Goal: Task Accomplishment & Management: Complete application form

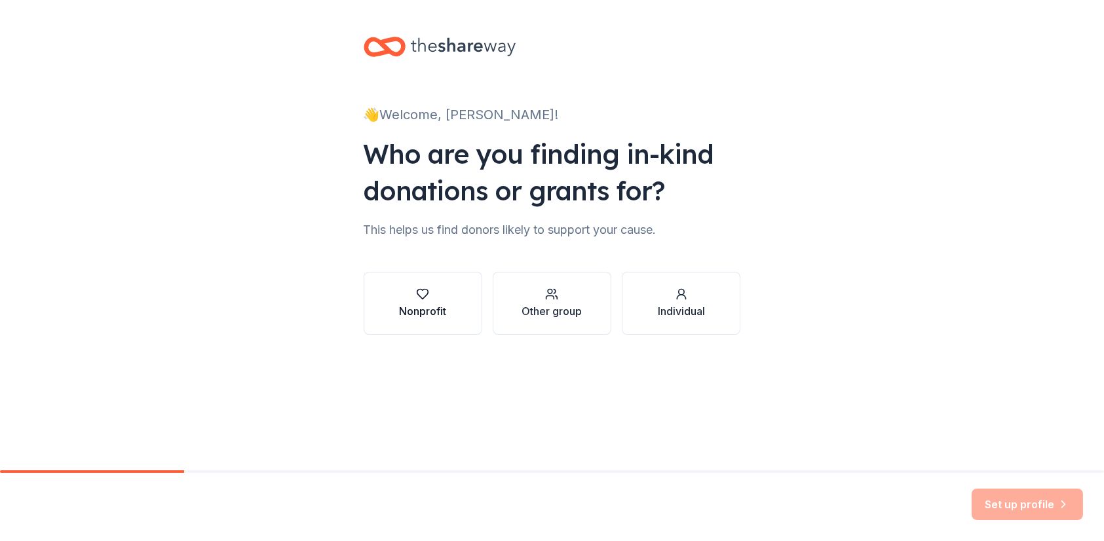
click at [422, 322] on button "Nonprofit" at bounding box center [422, 303] width 119 height 63
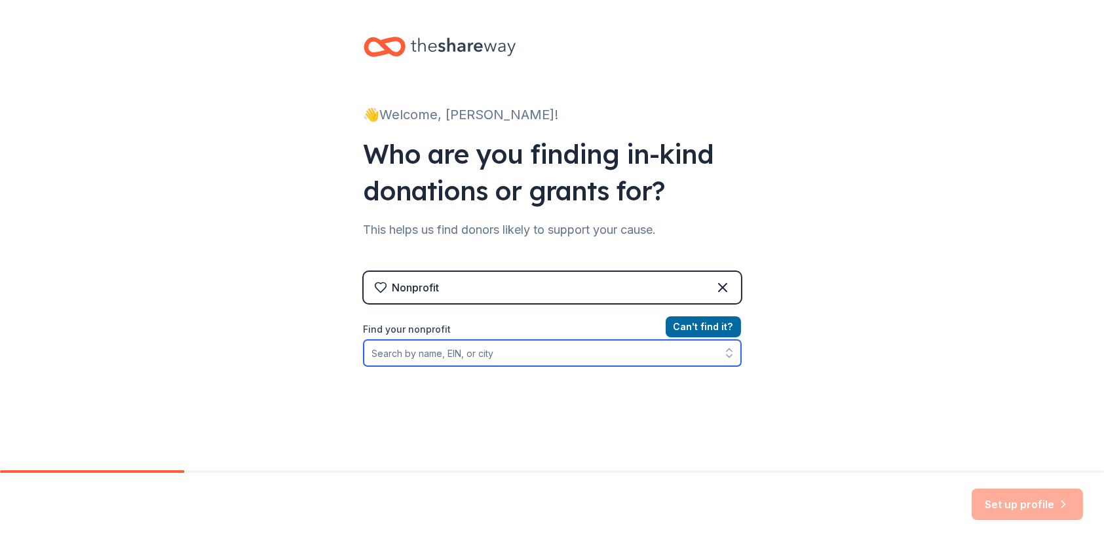
click at [557, 354] on input "Find your nonprofit" at bounding box center [551, 353] width 377 height 26
type input "G"
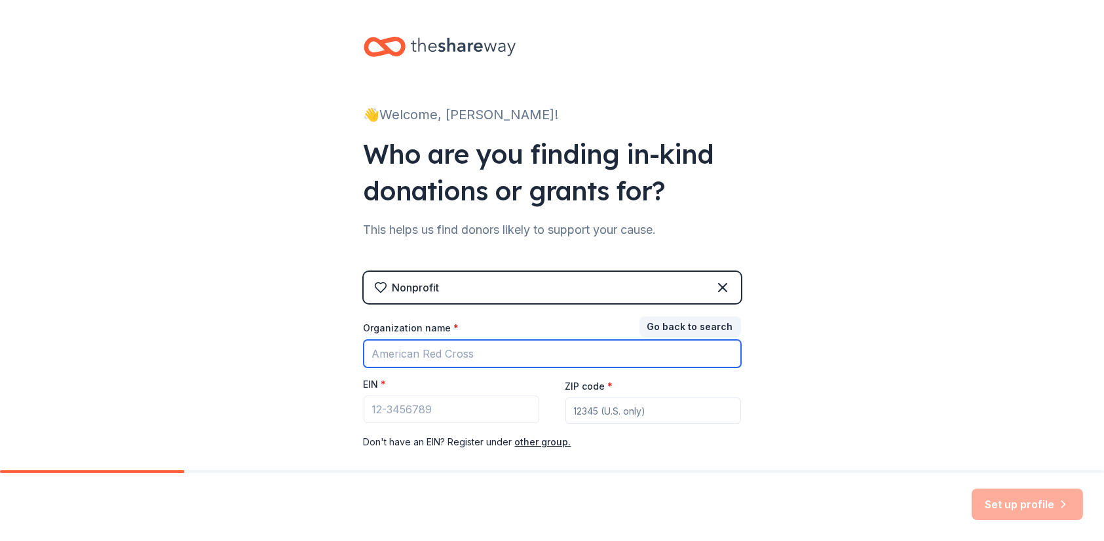
click at [557, 354] on input "Organization name *" at bounding box center [551, 354] width 377 height 28
click at [365, 354] on input "Marching Wariors" at bounding box center [551, 354] width 377 height 28
click at [432, 350] on input "Marching Wariors" at bounding box center [551, 354] width 377 height 28
click at [367, 350] on input "Marching Warriors" at bounding box center [551, 354] width 377 height 28
type input "Granite City Marching Warriors"
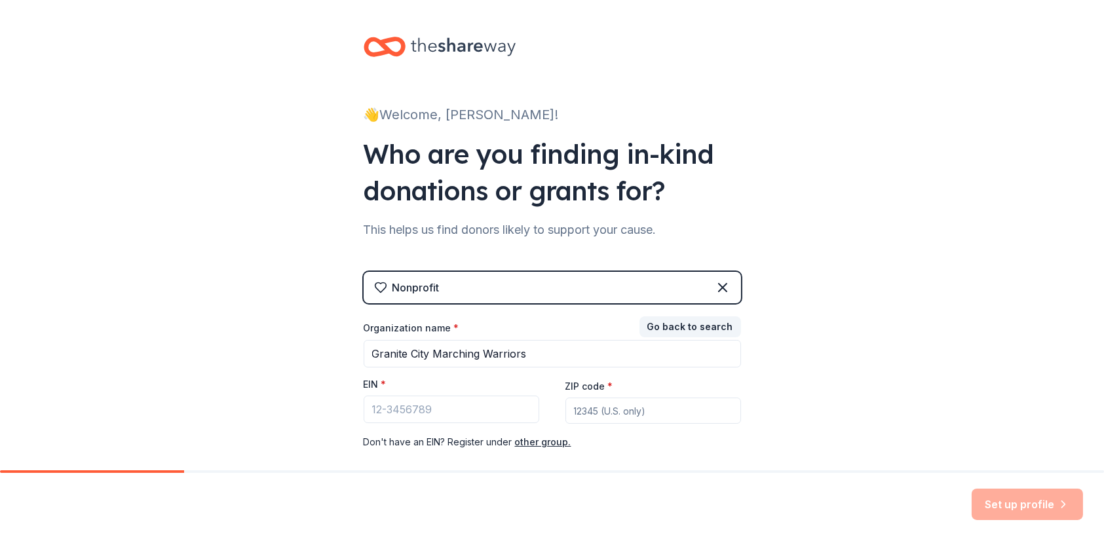
click at [686, 290] on div "Nonprofit" at bounding box center [551, 287] width 377 height 31
click at [715, 284] on icon at bounding box center [723, 288] width 16 height 16
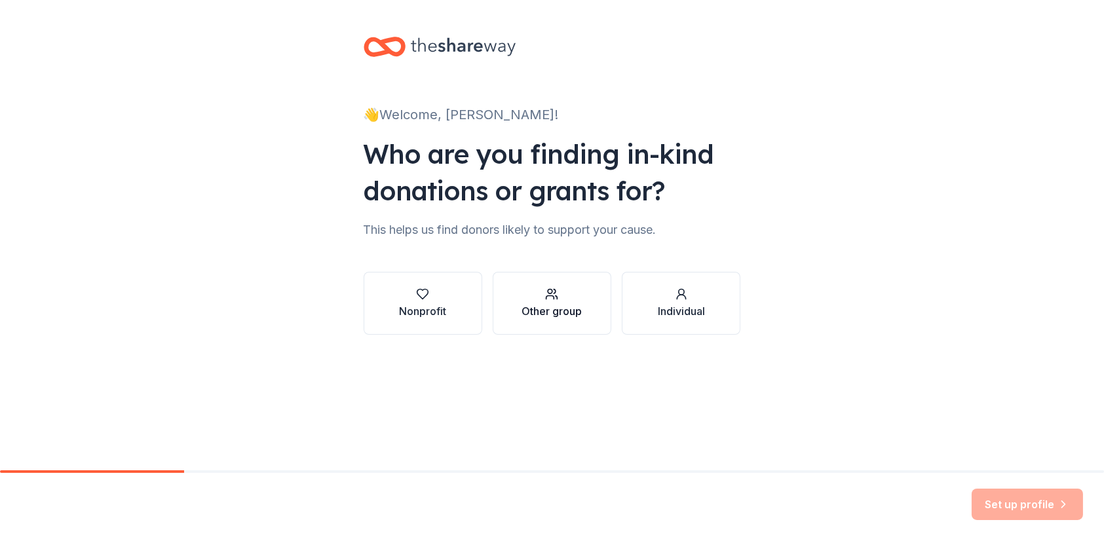
click at [536, 314] on div "Other group" at bounding box center [551, 311] width 60 height 16
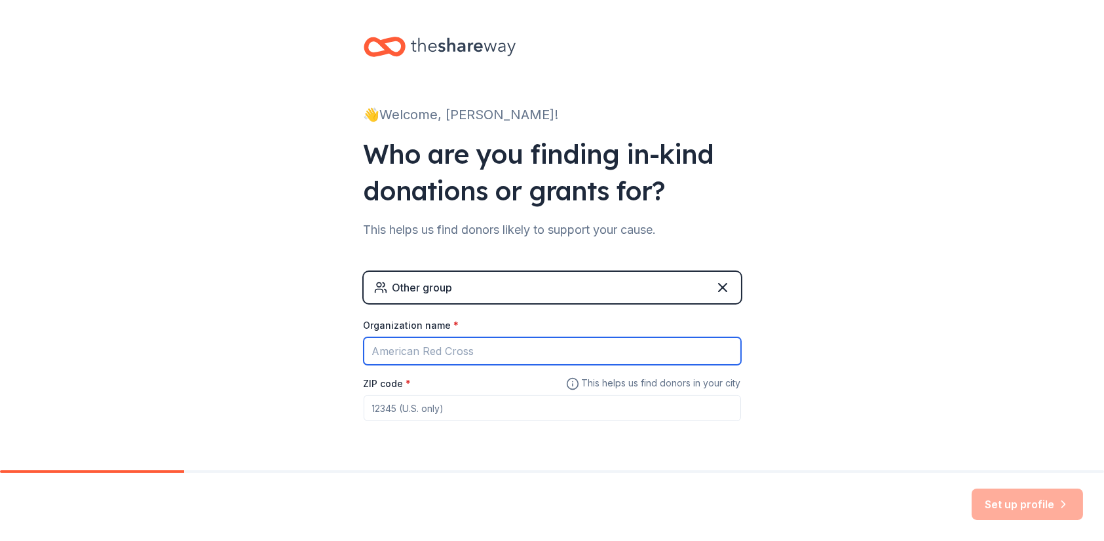
click at [499, 356] on input "Organization name *" at bounding box center [551, 351] width 377 height 28
type input "Granite City Marching Warriors"
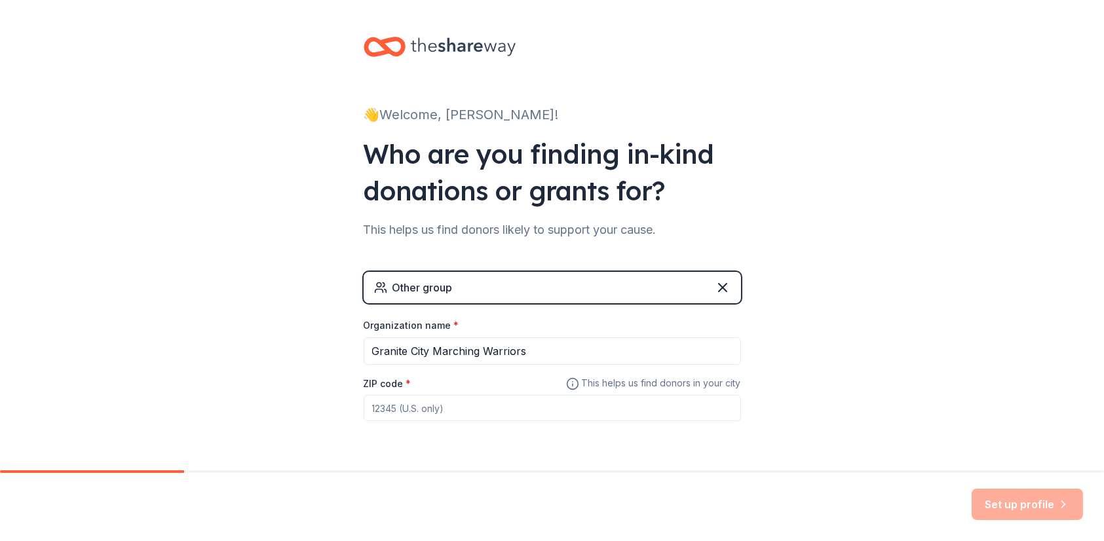
click at [449, 396] on input "ZIP code *" at bounding box center [551, 408] width 377 height 26
click at [447, 411] on input "ZIP code *" at bounding box center [551, 408] width 377 height 26
type input "62040"
click at [999, 275] on div "👋 Welcome, Amanda! Who are you finding in-kind donations or grants for? This he…" at bounding box center [552, 255] width 1104 height 510
click at [1017, 510] on button "Set up profile" at bounding box center [1026, 504] width 111 height 31
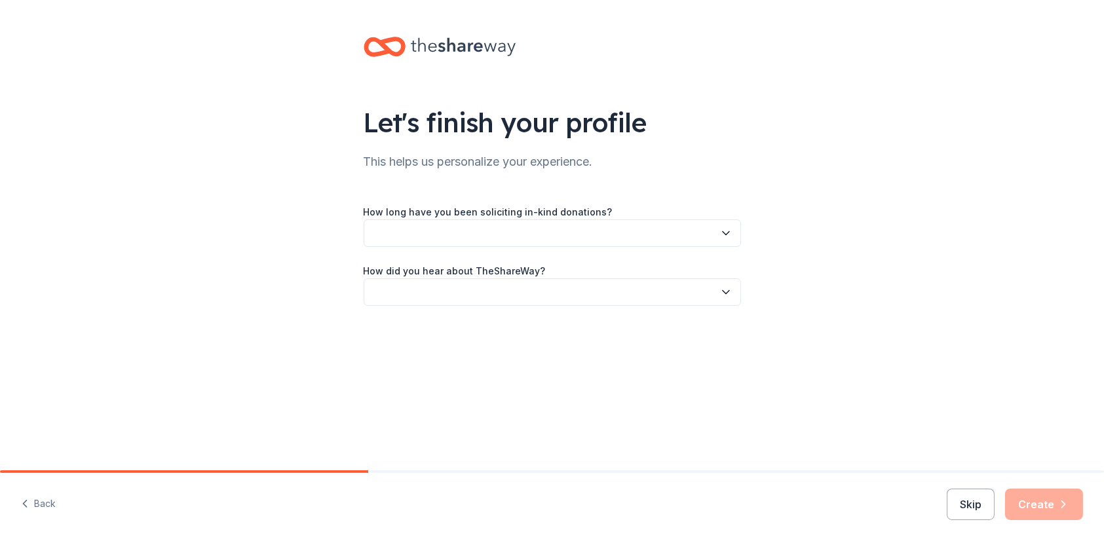
click at [415, 236] on button "button" at bounding box center [551, 233] width 377 height 28
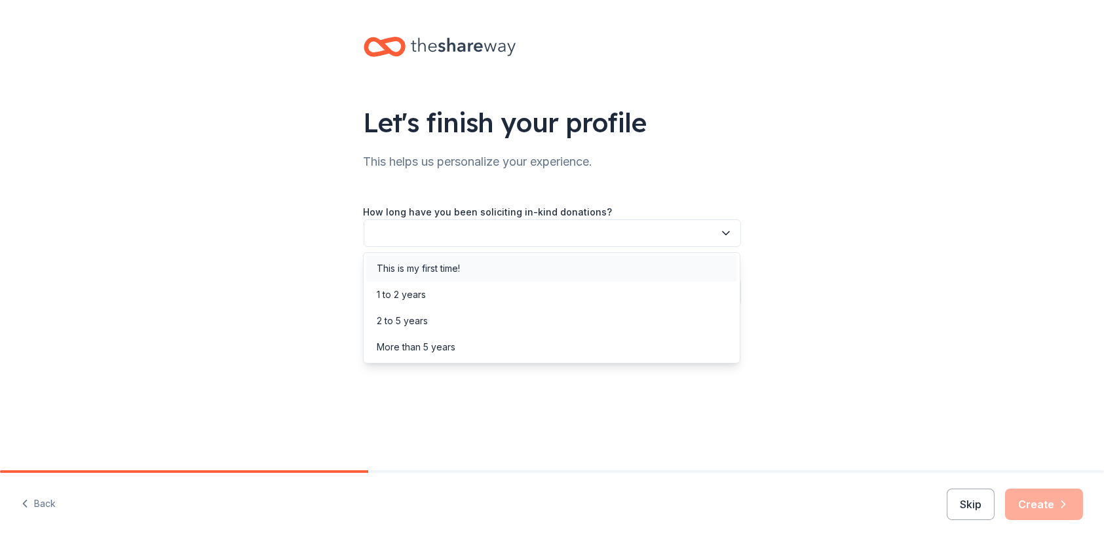
click at [424, 267] on div "This is my first time!" at bounding box center [418, 269] width 83 height 16
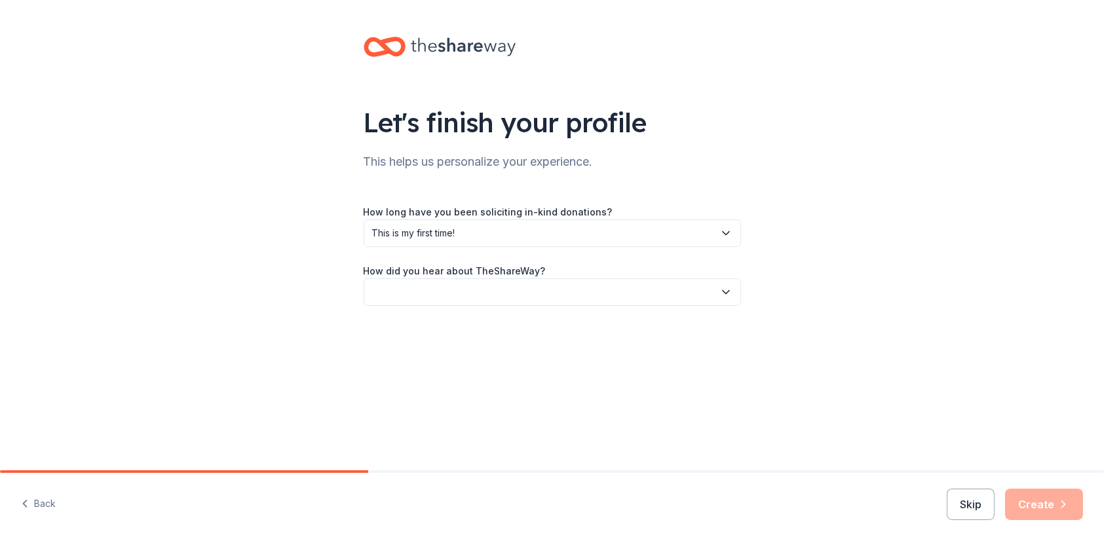
click at [425, 292] on button "button" at bounding box center [551, 292] width 377 height 28
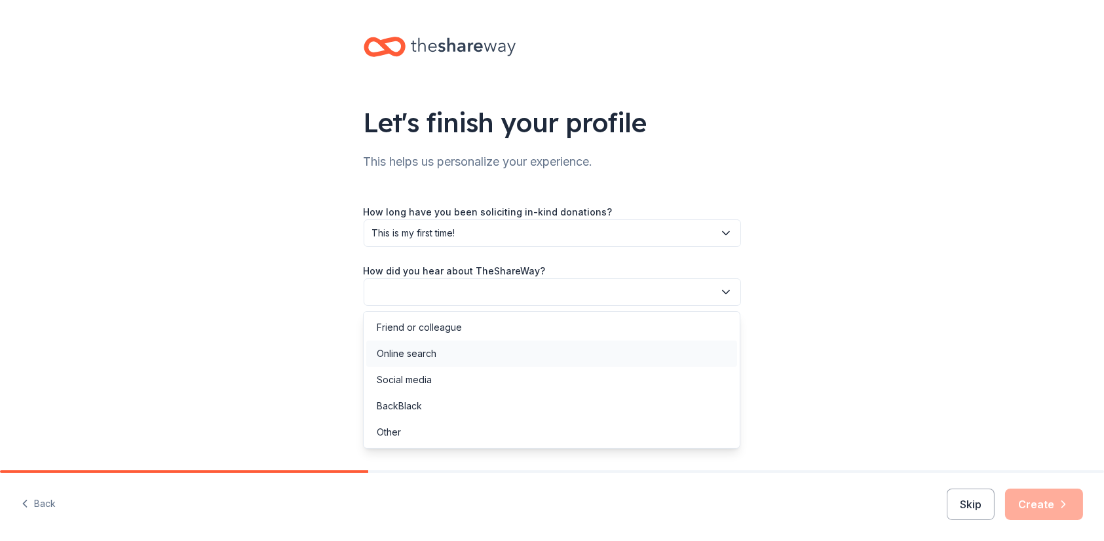
click at [440, 354] on div "Online search" at bounding box center [551, 354] width 371 height 26
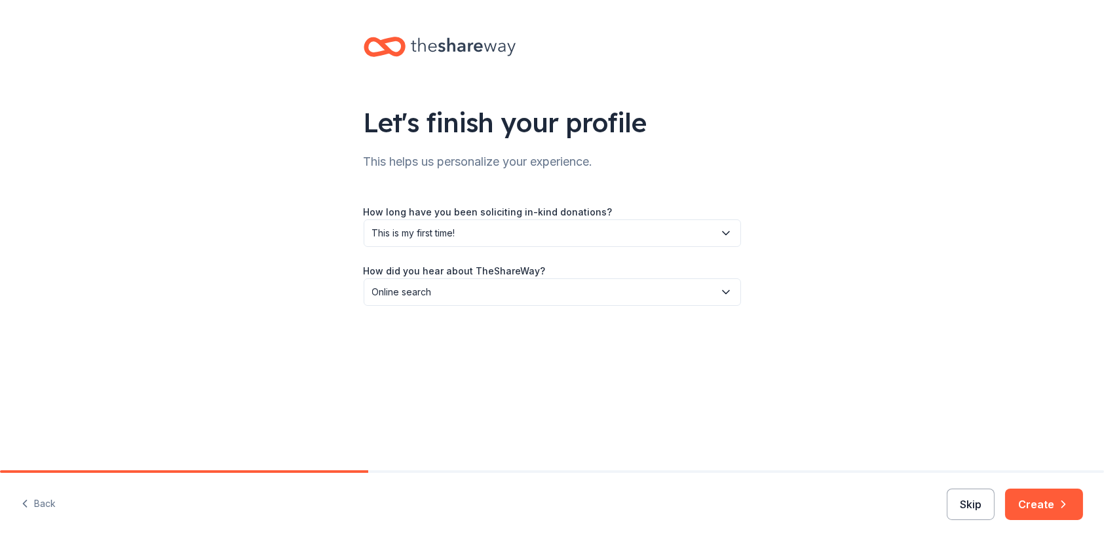
click at [974, 512] on button "Skip" at bounding box center [970, 504] width 48 height 31
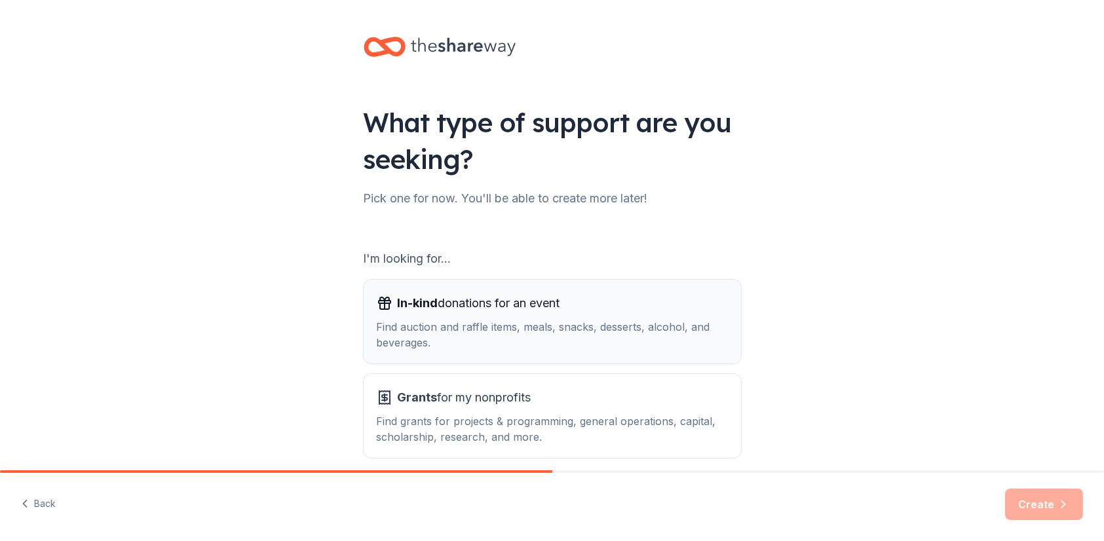
click at [462, 301] on span "In-kind donations for an event" at bounding box center [479, 303] width 162 height 21
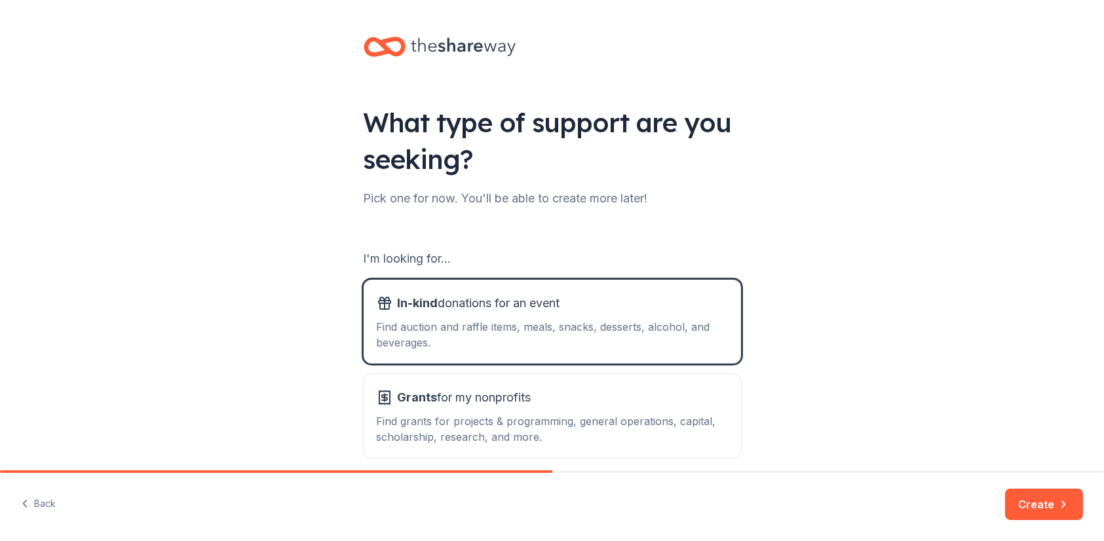
click at [1025, 500] on button "Create" at bounding box center [1044, 504] width 78 height 31
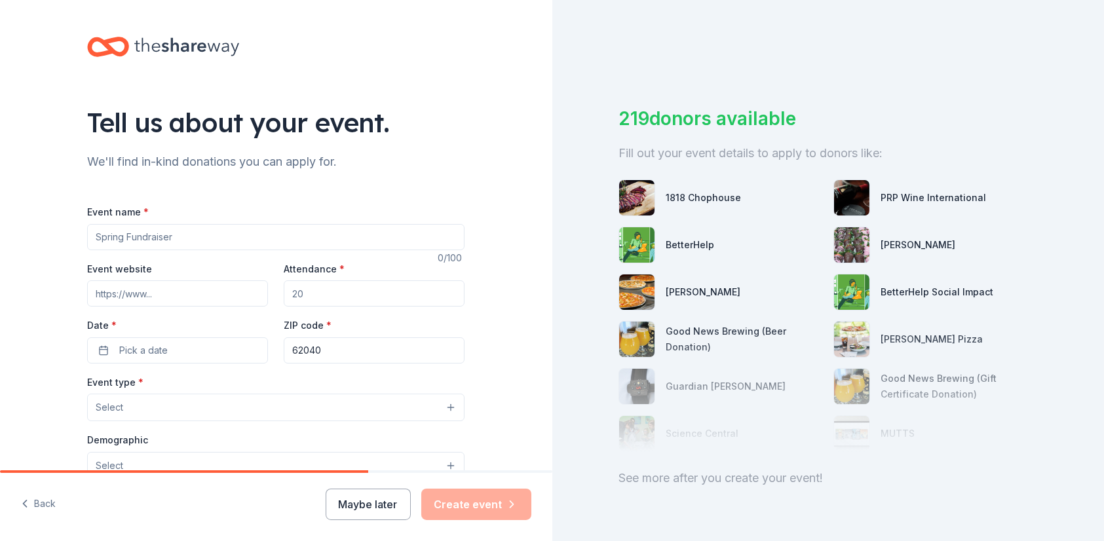
click at [124, 239] on input "Event name *" at bounding box center [275, 237] width 377 height 26
type input "Granite City Marching Warriors Casino Night"
drag, startPoint x: 356, startPoint y: 297, endPoint x: 257, endPoint y: 289, distance: 98.5
click at [257, 289] on div "Event website Attendance * Date * Pick a date ZIP code * 62040" at bounding box center [275, 312] width 377 height 103
type input "100"
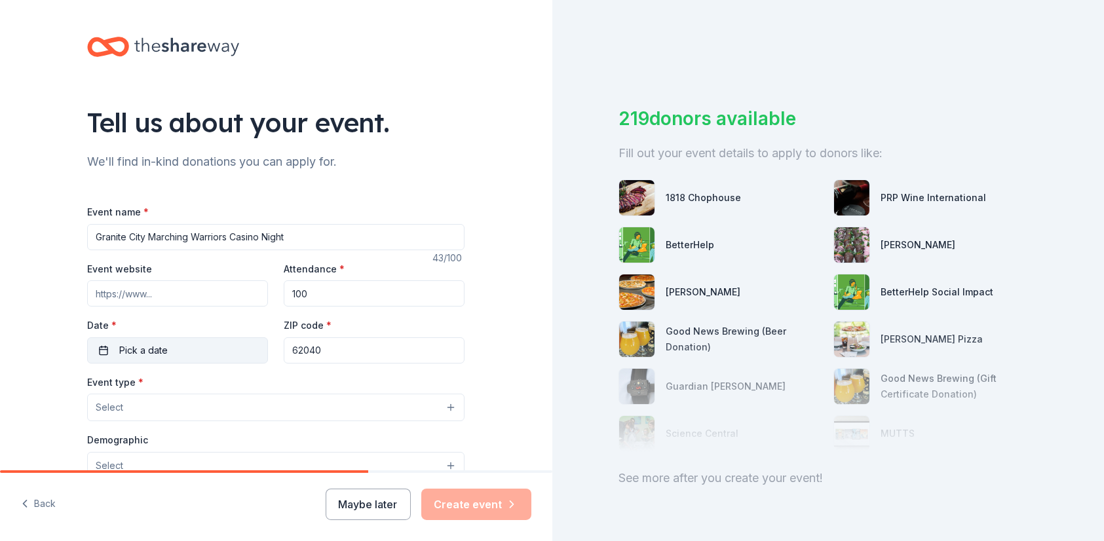
click at [221, 348] on button "Pick a date" at bounding box center [177, 350] width 181 height 26
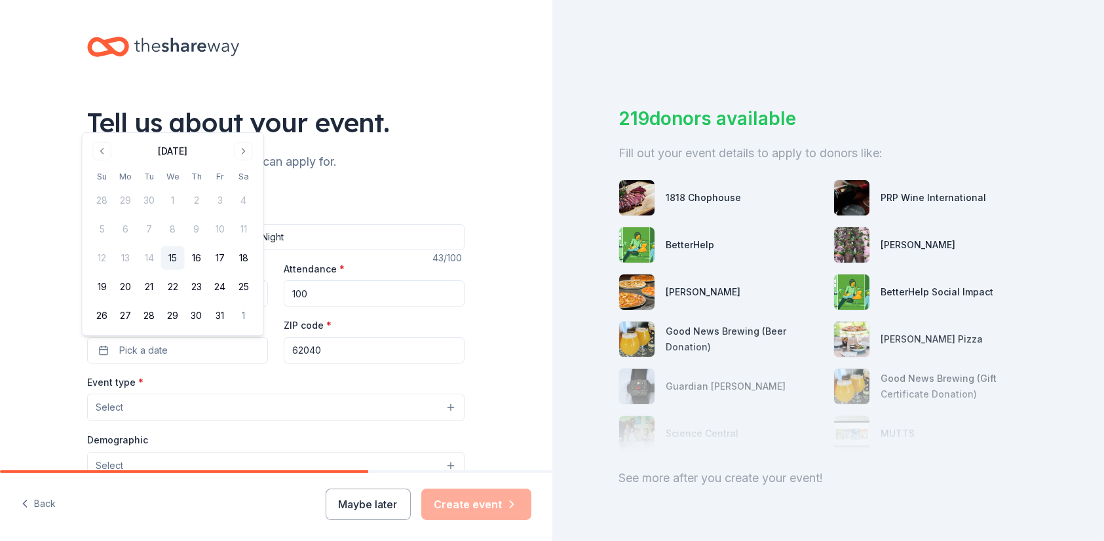
click at [239, 141] on div "October 2025" at bounding box center [172, 150] width 165 height 18
click at [244, 153] on button "Go to next month" at bounding box center [243, 151] width 18 height 18
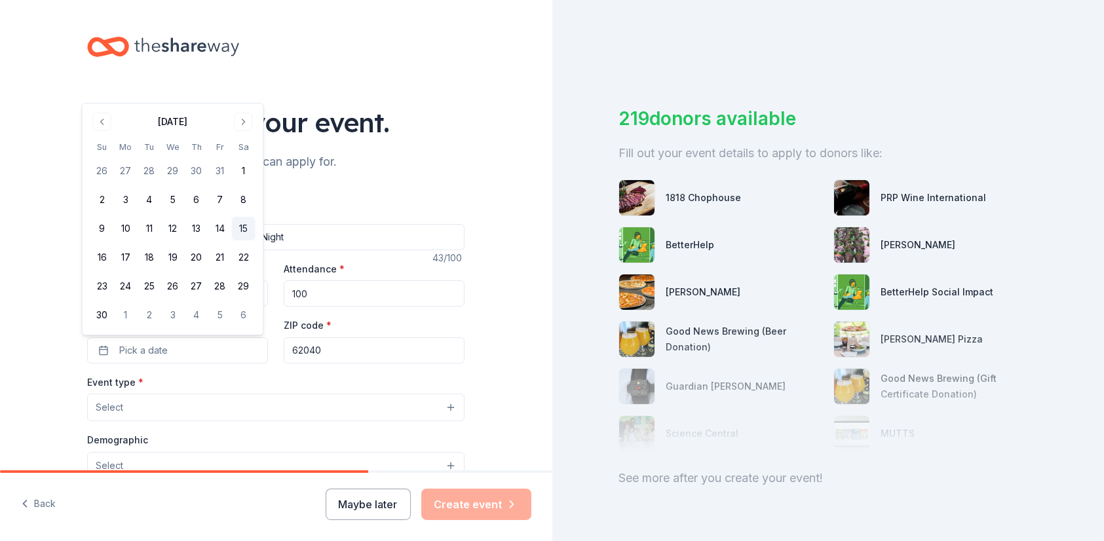
click at [244, 231] on button "15" at bounding box center [244, 229] width 24 height 24
click at [181, 407] on button "Select" at bounding box center [275, 408] width 377 height 28
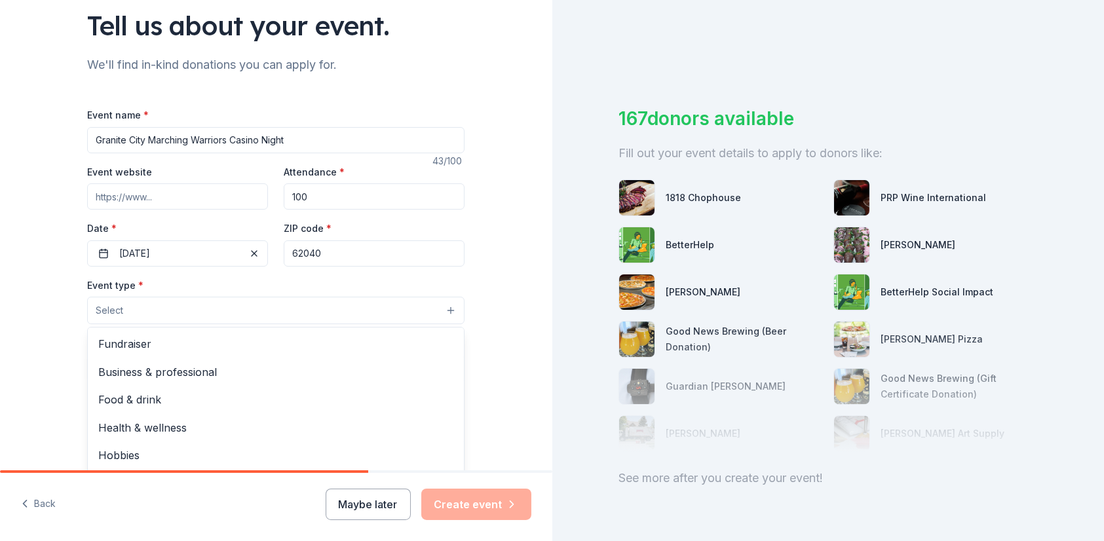
scroll to position [131, 0]
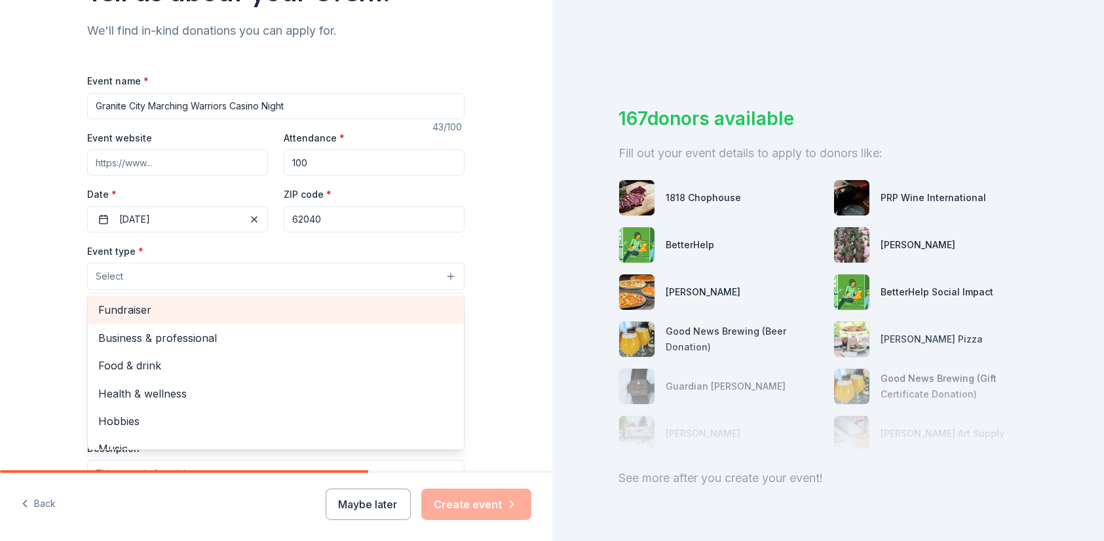
click at [171, 305] on span "Fundraiser" at bounding box center [275, 309] width 355 height 17
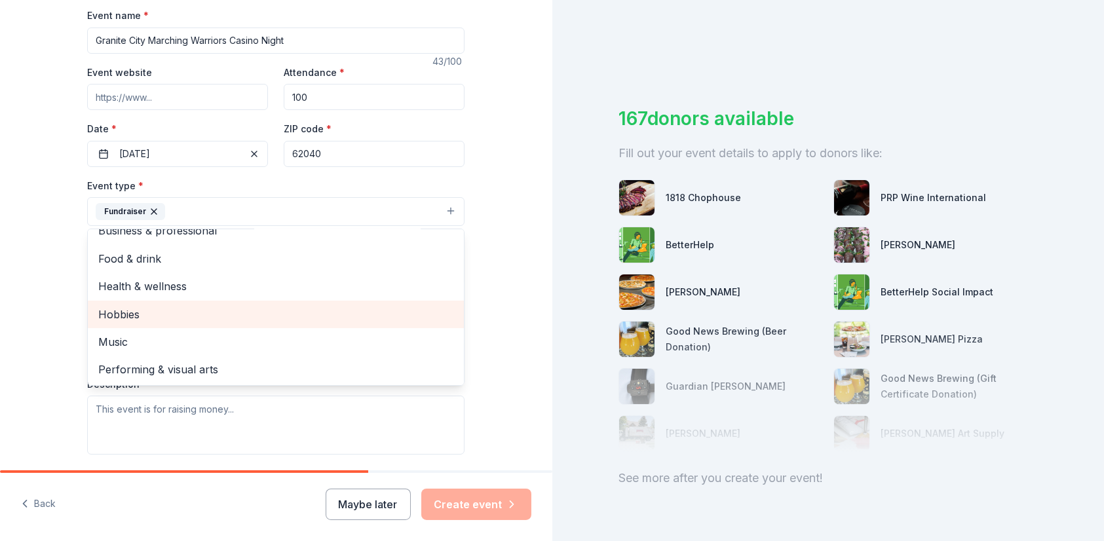
scroll to position [0, 0]
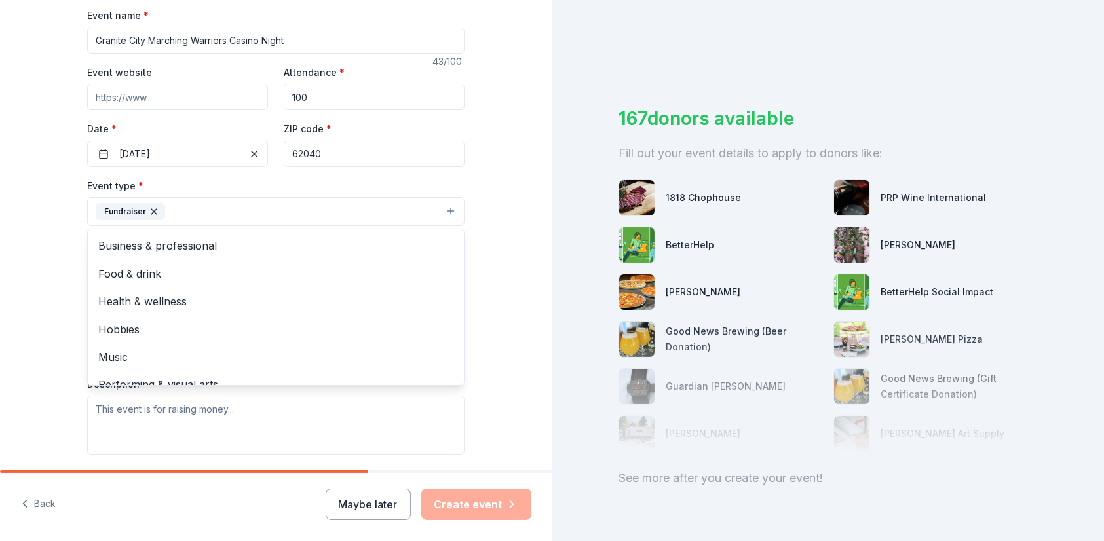
click at [504, 310] on div "Tell us about your event. We'll find in-kind donations you can apply for. Event…" at bounding box center [276, 240] width 552 height 873
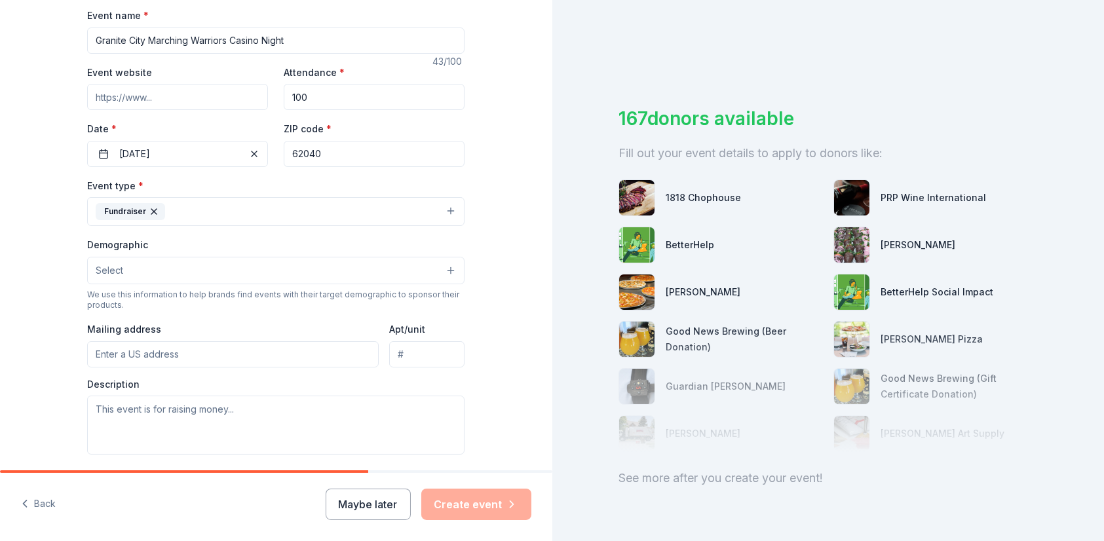
click at [189, 268] on button "Select" at bounding box center [275, 271] width 377 height 28
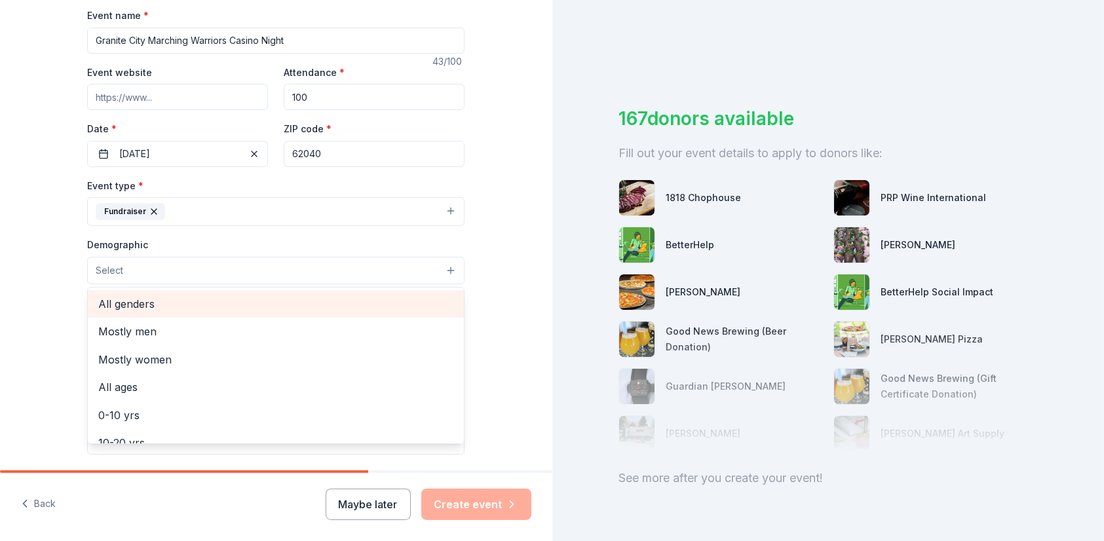
click at [187, 311] on span "All genders" at bounding box center [275, 303] width 355 height 17
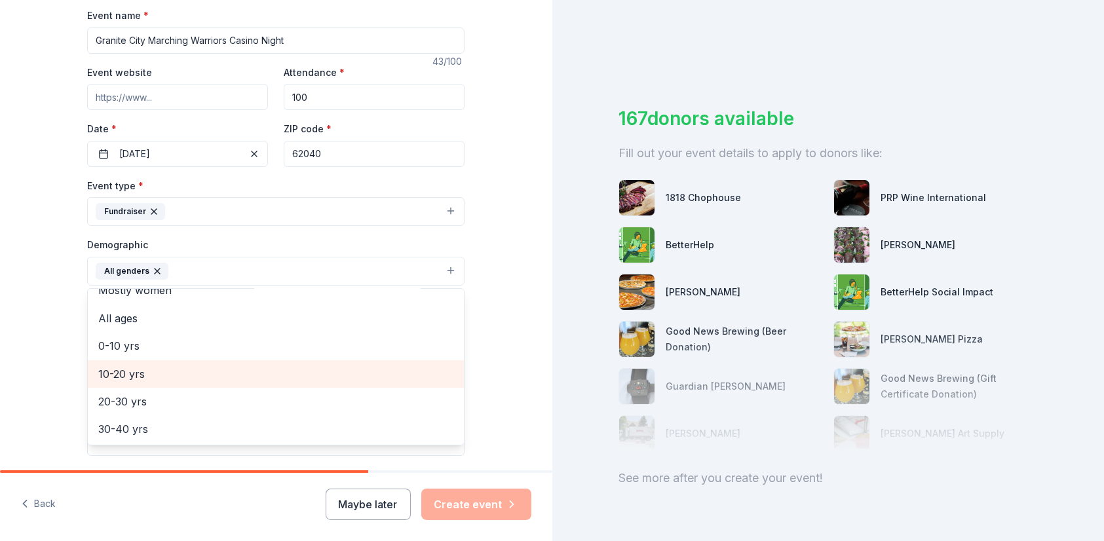
scroll to position [65, 0]
click at [188, 375] on span "20-30 yrs" at bounding box center [275, 378] width 355 height 17
click at [185, 382] on span "30-40 yrs" at bounding box center [275, 378] width 355 height 17
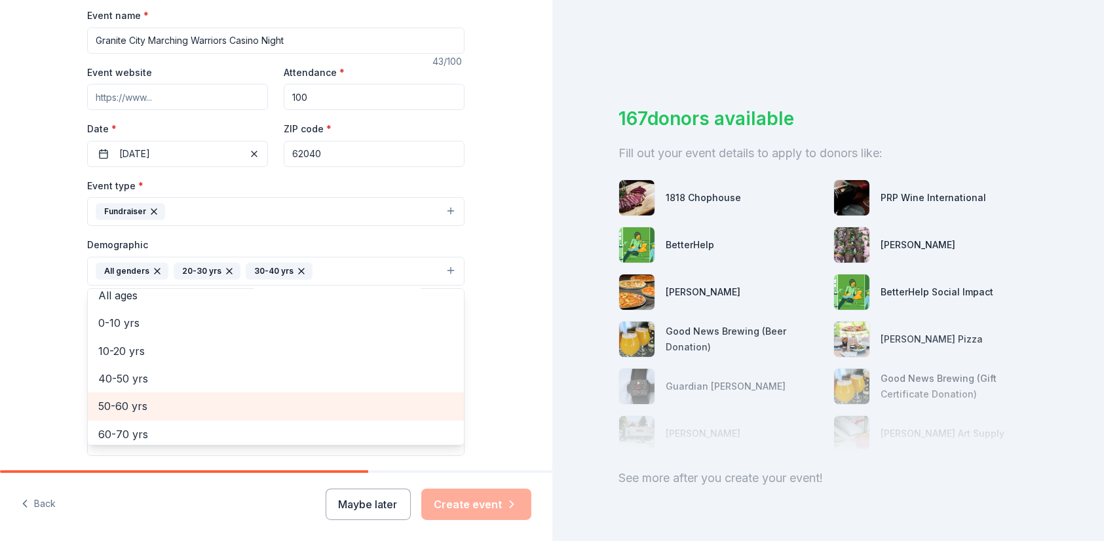
click at [185, 396] on div "50-60 yrs" at bounding box center [276, 406] width 376 height 28
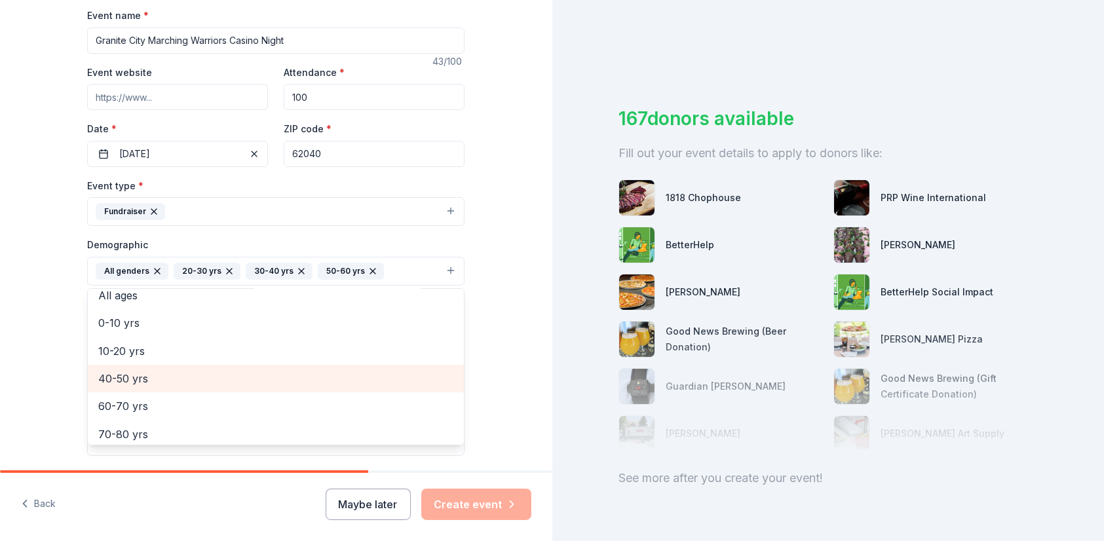
click at [185, 382] on span "40-50 yrs" at bounding box center [275, 378] width 355 height 17
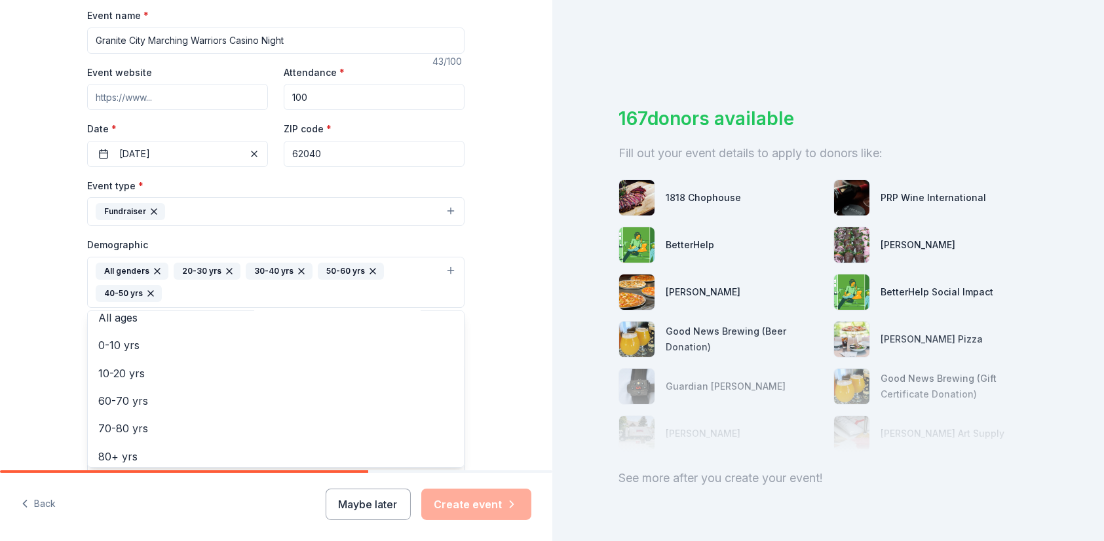
click at [514, 453] on div "Tell us about your event. We'll find in-kind donations you can apply for. Event…" at bounding box center [276, 252] width 552 height 897
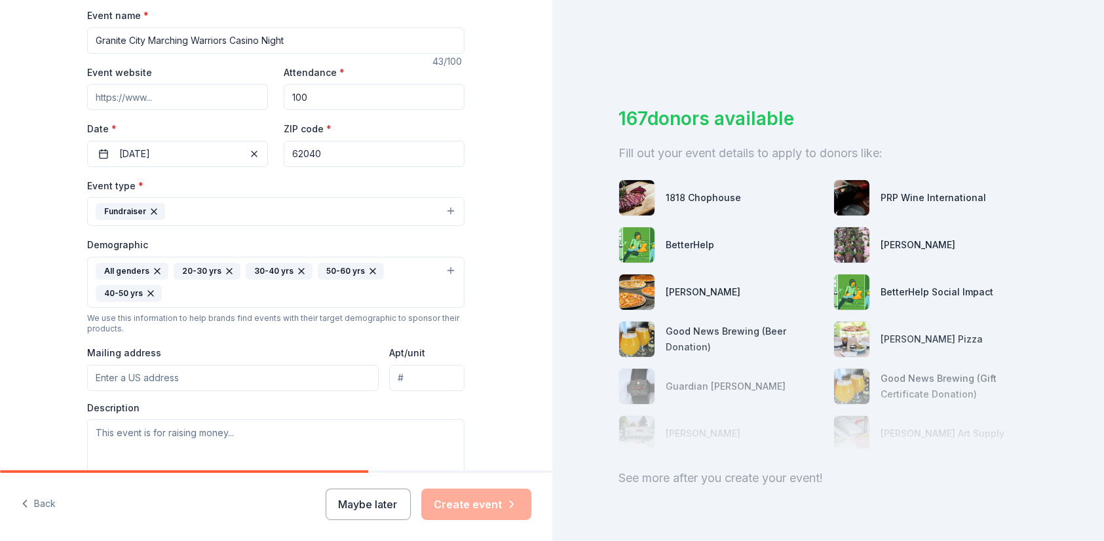
click at [164, 380] on input "Mailing address" at bounding box center [232, 378] width 291 height 26
type input "2817 Sunset Dr"
click at [306, 431] on textarea at bounding box center [275, 448] width 377 height 59
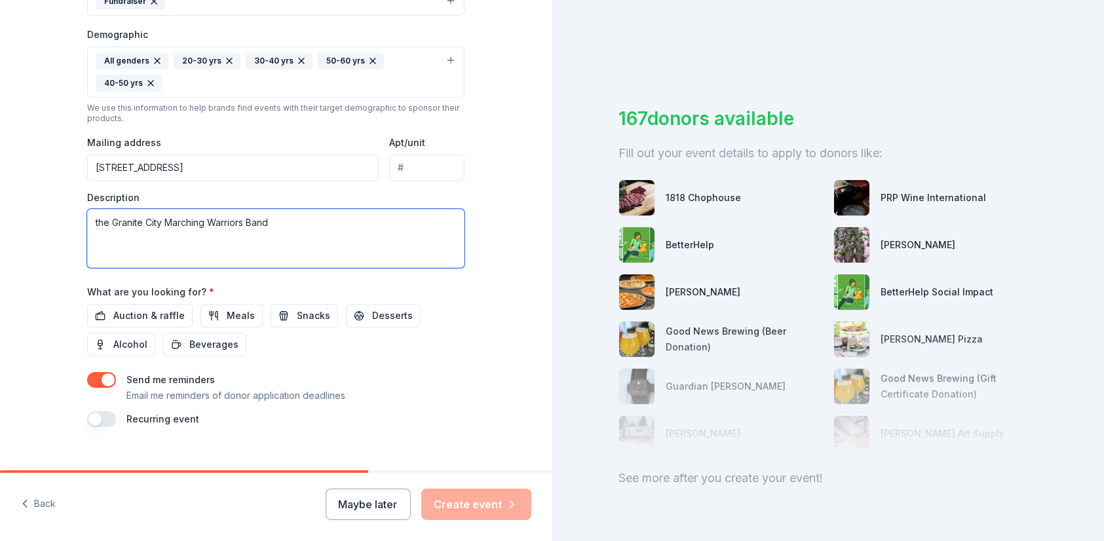
scroll to position [426, 0]
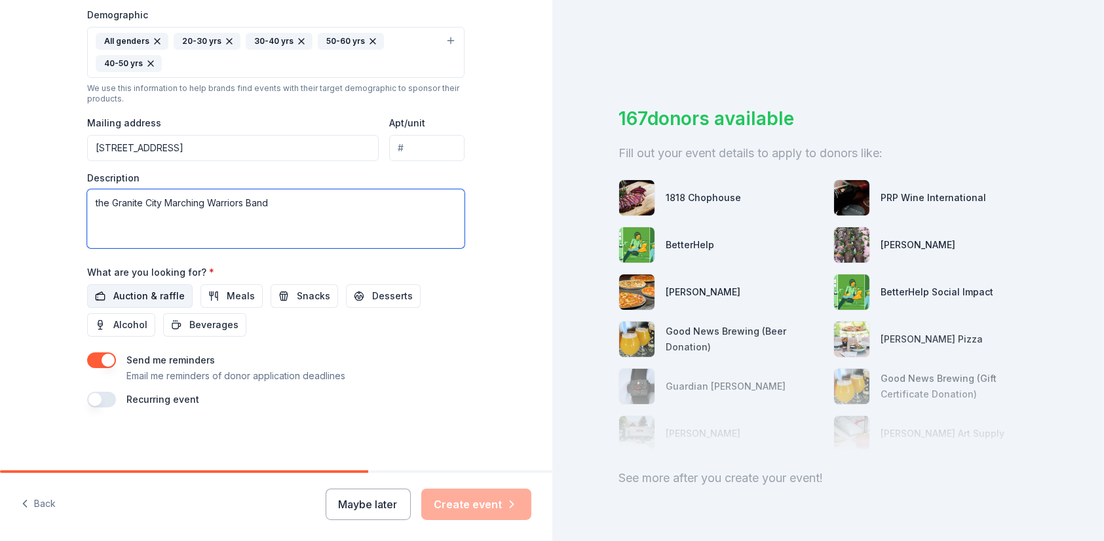
type textarea "the Granite City Marching Warriors Band"
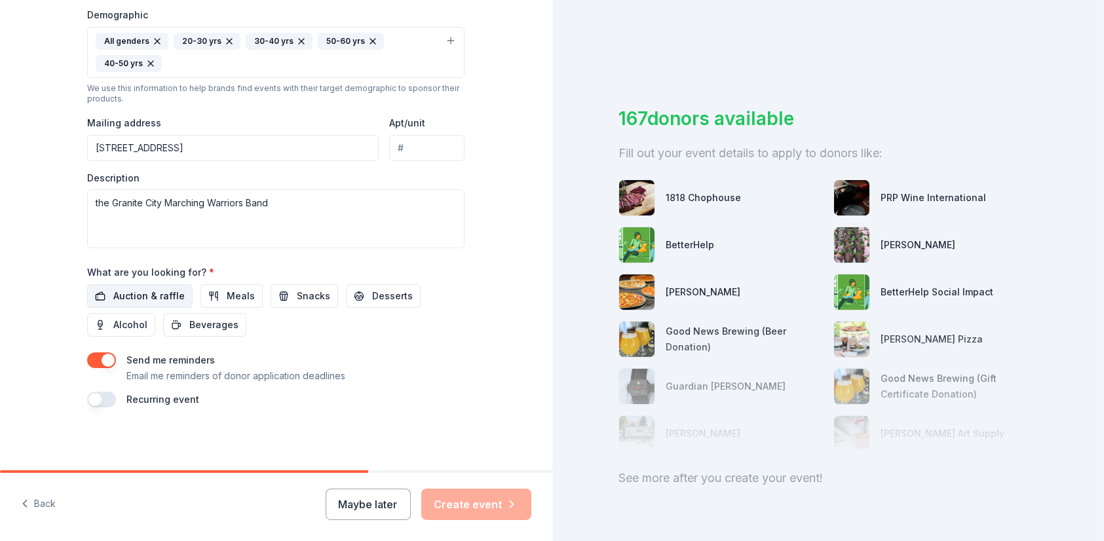
click at [136, 294] on span "Auction & raffle" at bounding box center [148, 296] width 71 height 16
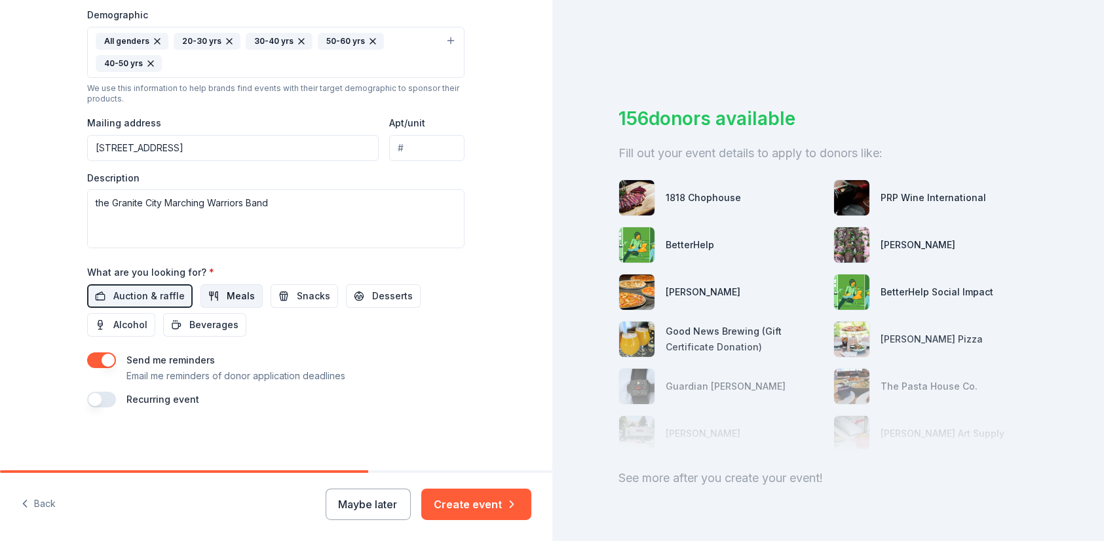
click at [242, 299] on span "Meals" at bounding box center [241, 296] width 28 height 16
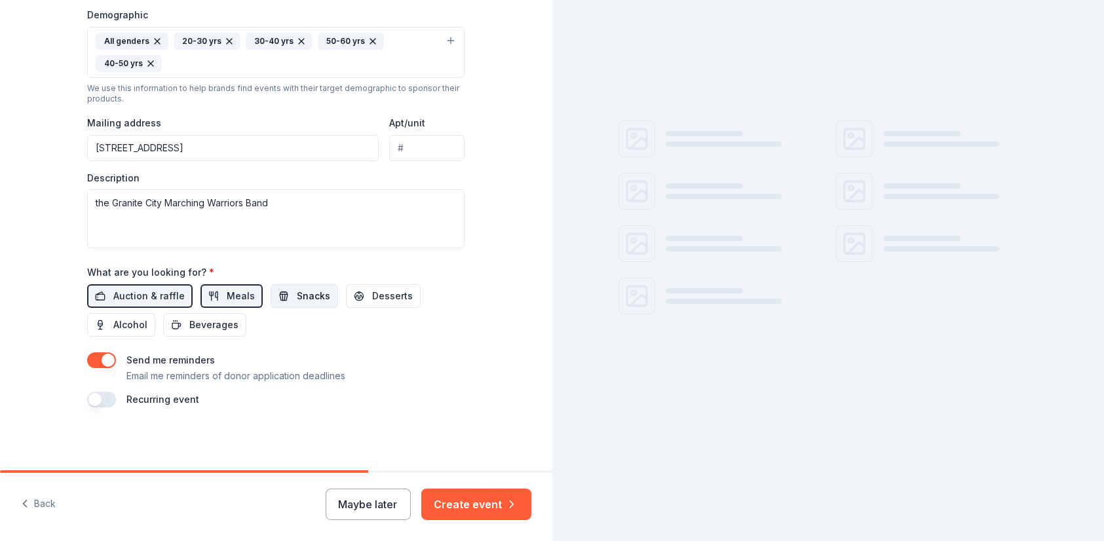
click at [281, 300] on button "Snacks" at bounding box center [303, 296] width 67 height 24
click at [372, 301] on span "Desserts" at bounding box center [392, 296] width 41 height 16
click at [138, 329] on span "Alcohol" at bounding box center [130, 325] width 34 height 16
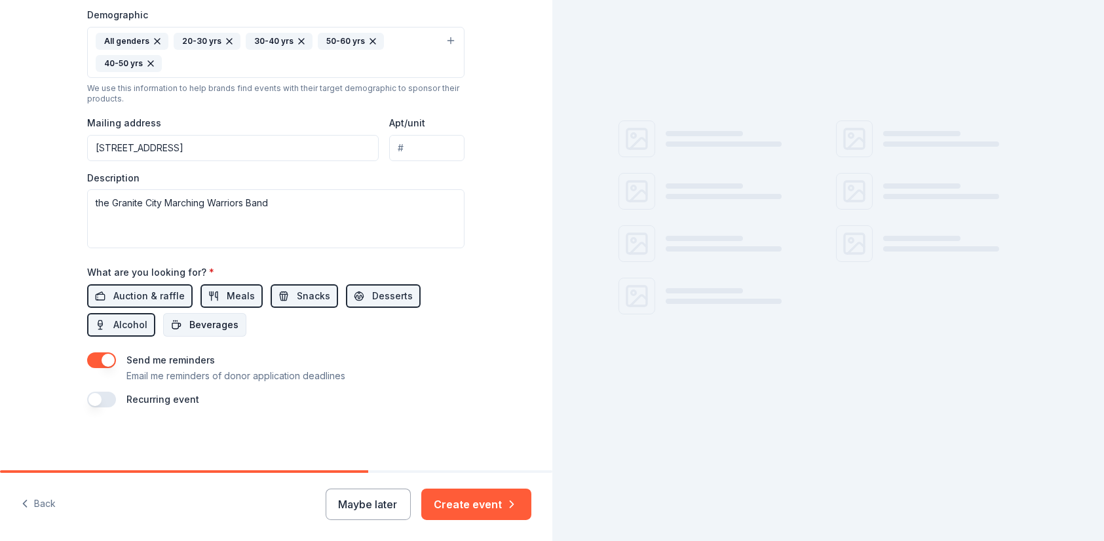
click at [189, 329] on span "Beverages" at bounding box center [213, 325] width 49 height 16
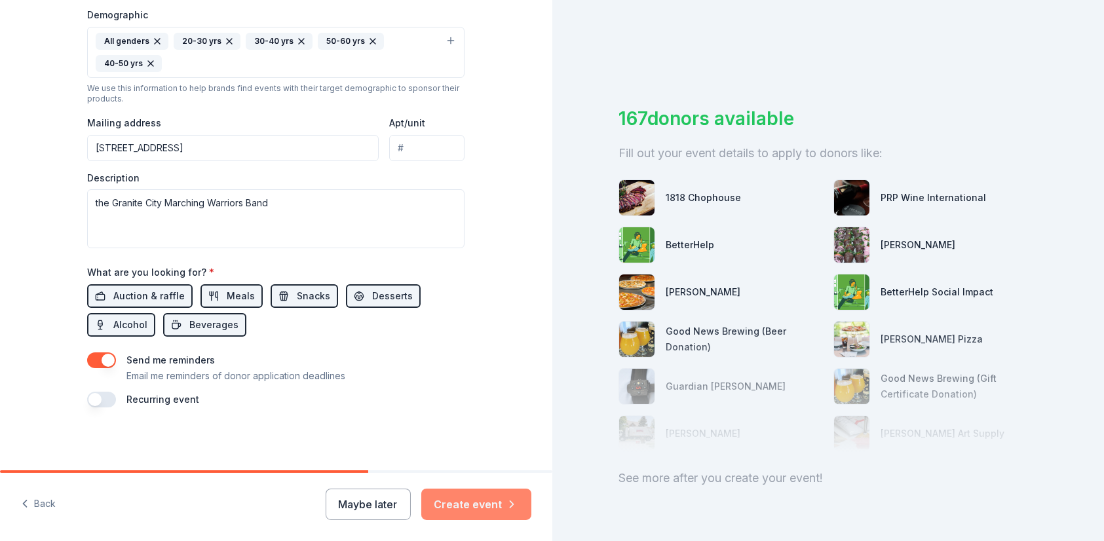
click at [466, 511] on button "Create event" at bounding box center [476, 504] width 110 height 31
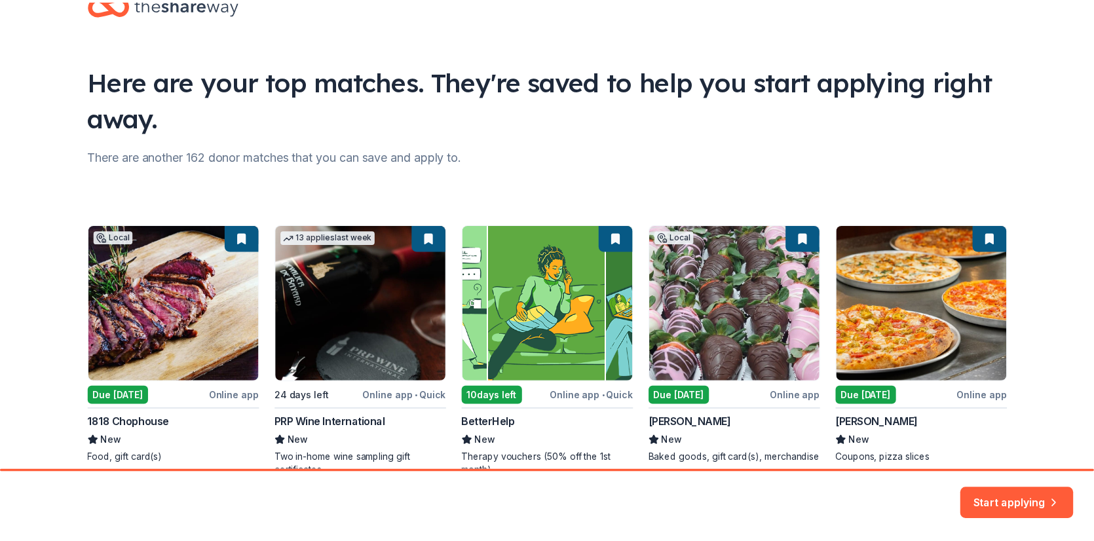
scroll to position [65, 0]
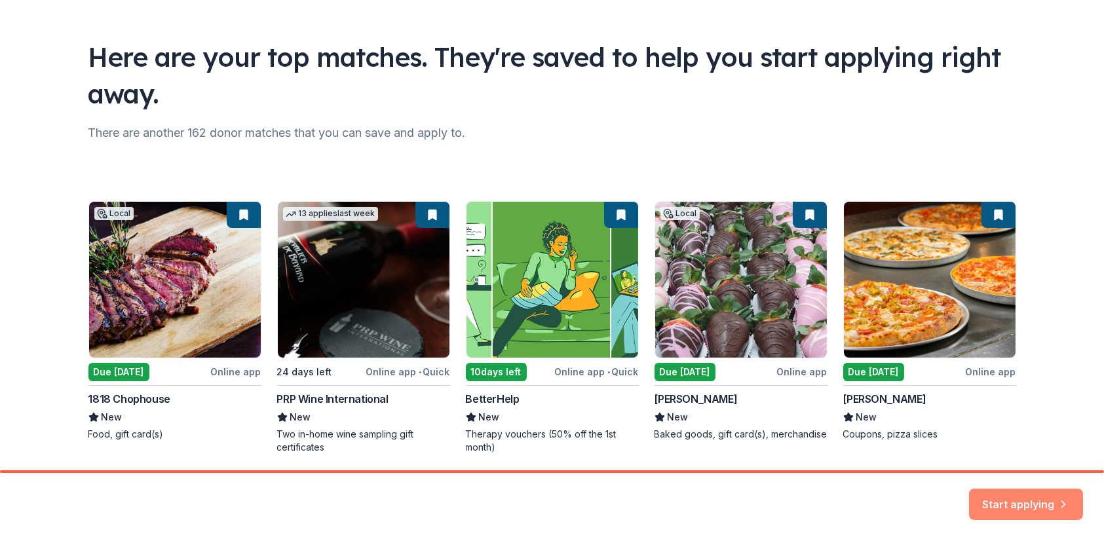
click at [1011, 494] on button "Start applying" at bounding box center [1026, 496] width 114 height 31
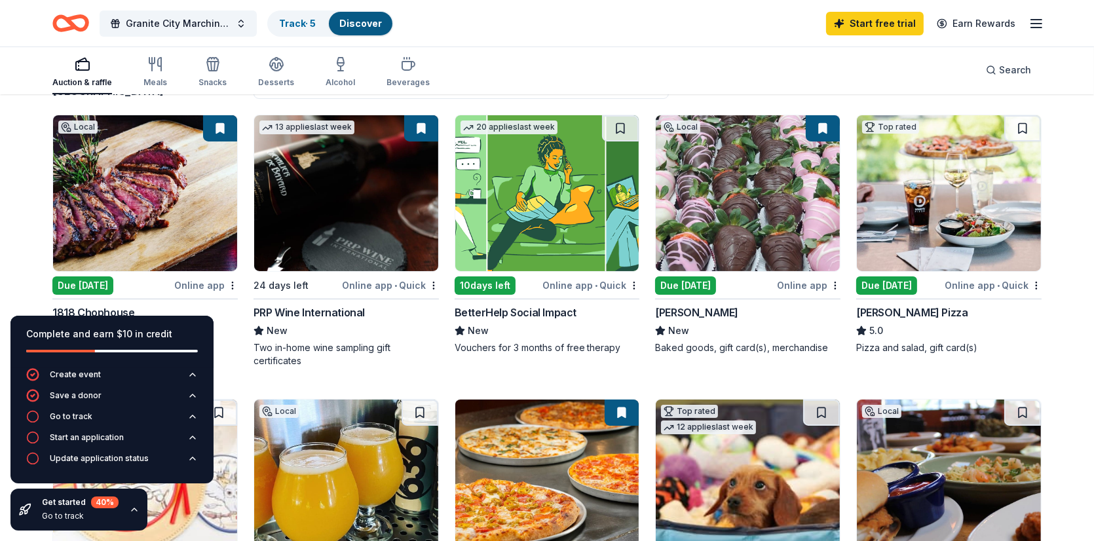
scroll to position [65, 0]
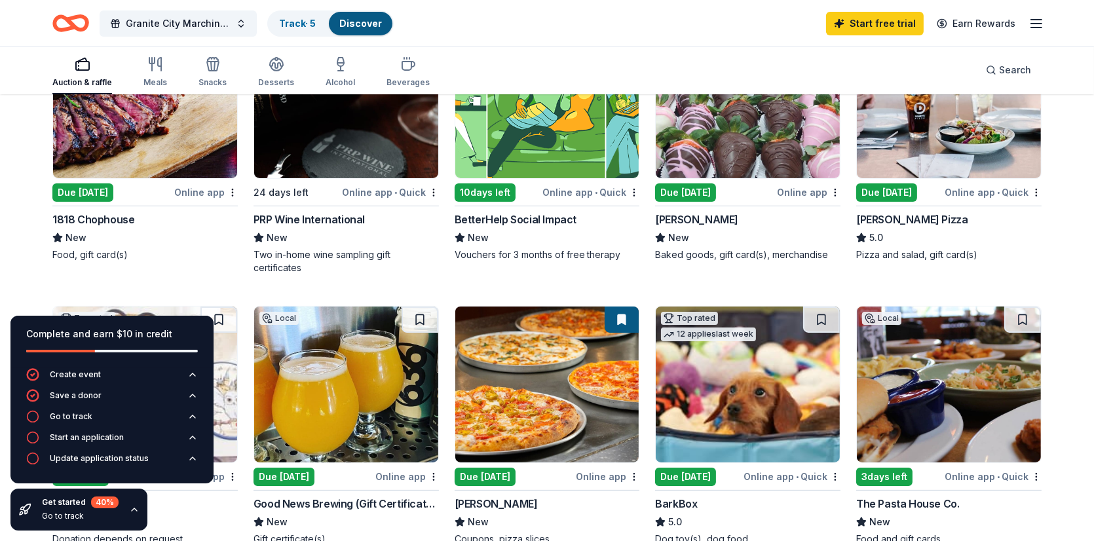
scroll to position [196, 0]
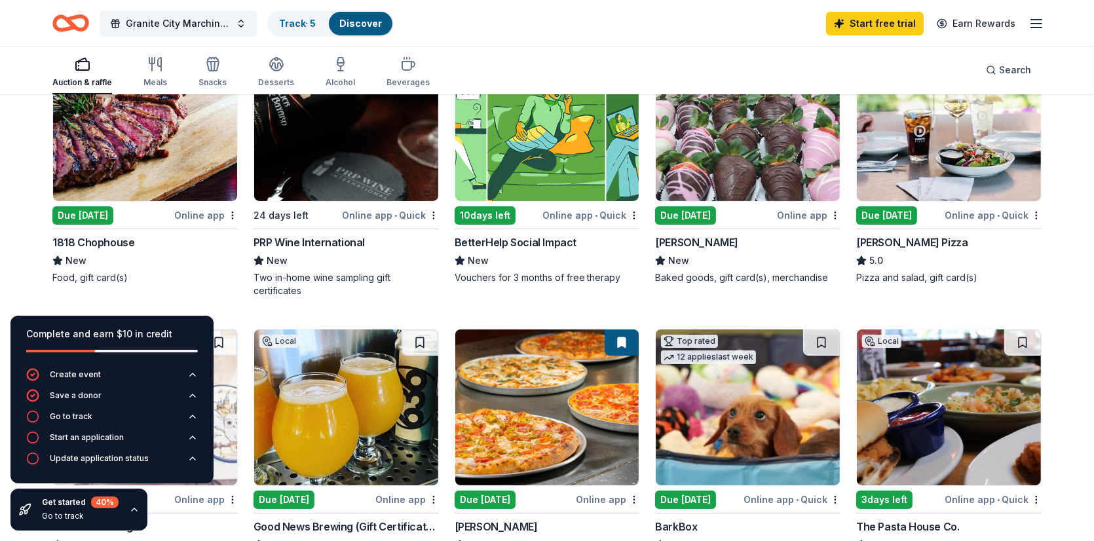
click at [94, 217] on div "Due [DATE]" at bounding box center [82, 215] width 61 height 18
click at [232, 217] on html "Granite City Marching Warriors Casino Night Track · 5 Discover Start free trial…" at bounding box center [547, 74] width 1094 height 541
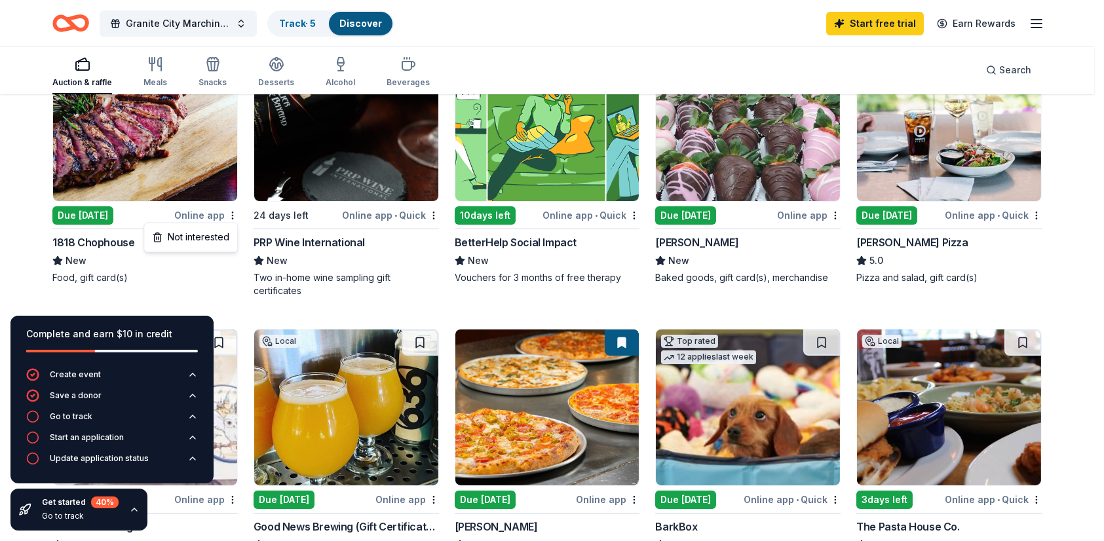
click at [208, 280] on html "Granite City Marching Warriors Casino Night Track · 5 Discover Start free trial…" at bounding box center [552, 74] width 1104 height 541
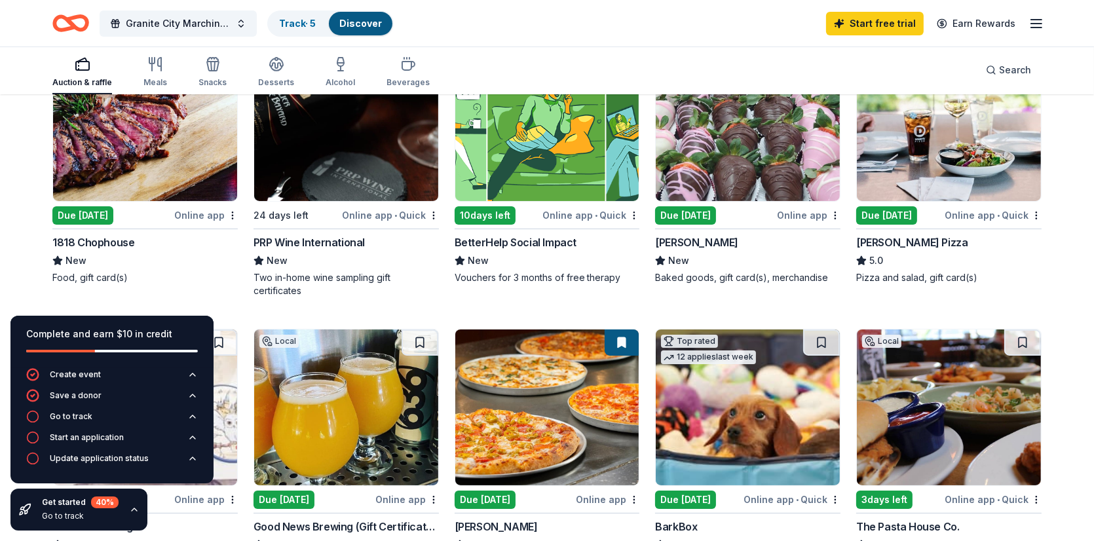
click at [107, 177] on img at bounding box center [145, 123] width 184 height 156
click at [341, 159] on img at bounding box center [346, 123] width 184 height 156
click at [133, 164] on img at bounding box center [145, 123] width 184 height 156
click at [562, 152] on img at bounding box center [547, 123] width 184 height 156
click at [757, 157] on img at bounding box center [748, 123] width 184 height 156
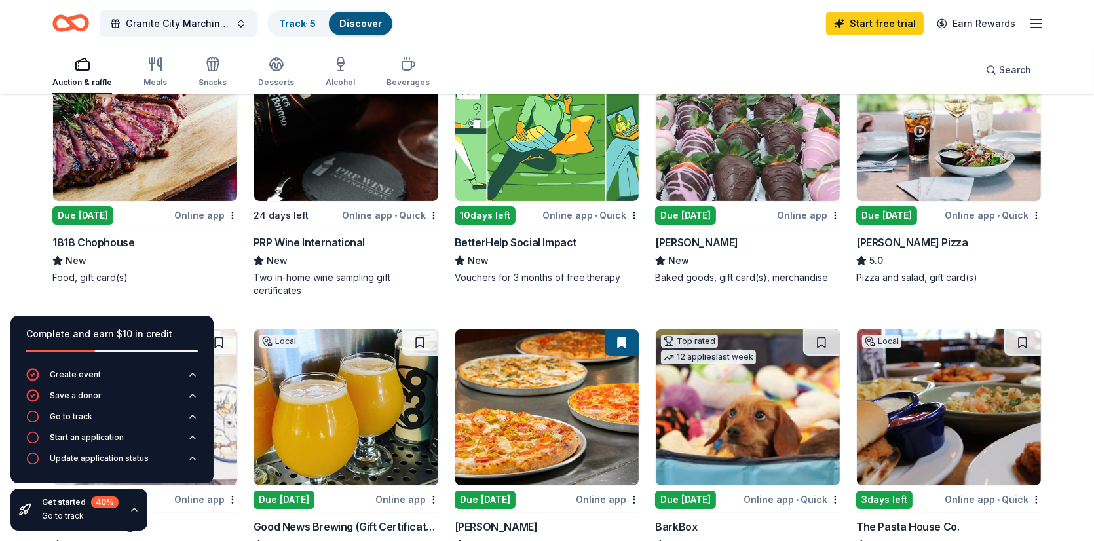
click at [975, 145] on img at bounding box center [949, 123] width 184 height 156
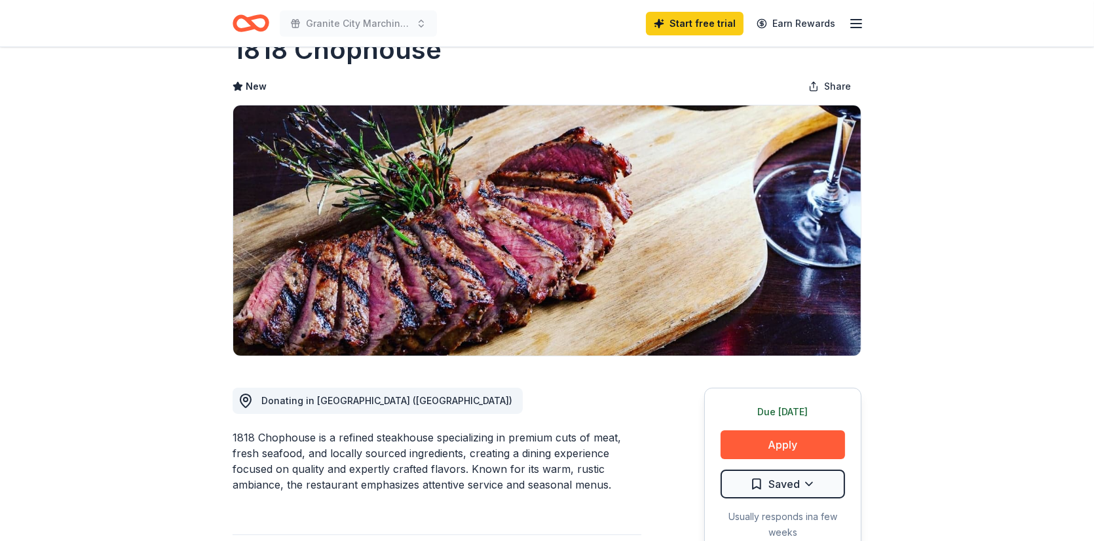
scroll to position [65, 0]
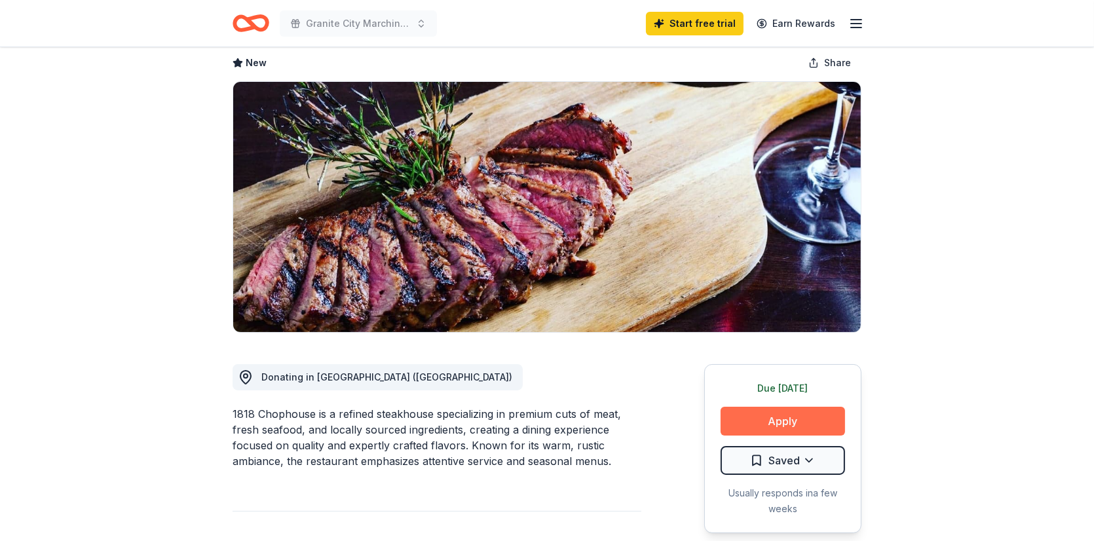
click at [806, 423] on button "Apply" at bounding box center [782, 421] width 124 height 29
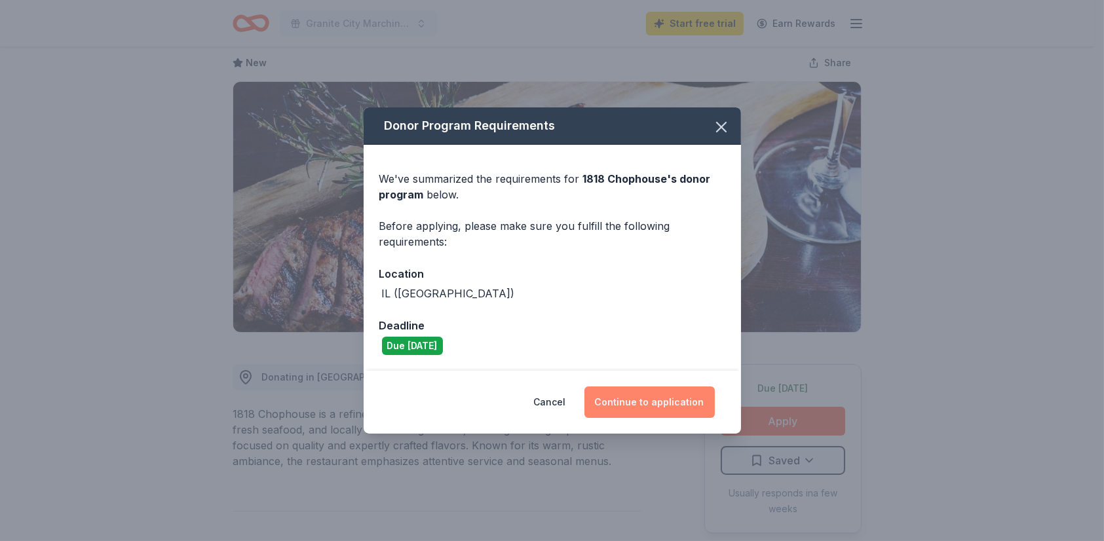
click at [650, 408] on button "Continue to application" at bounding box center [649, 401] width 130 height 31
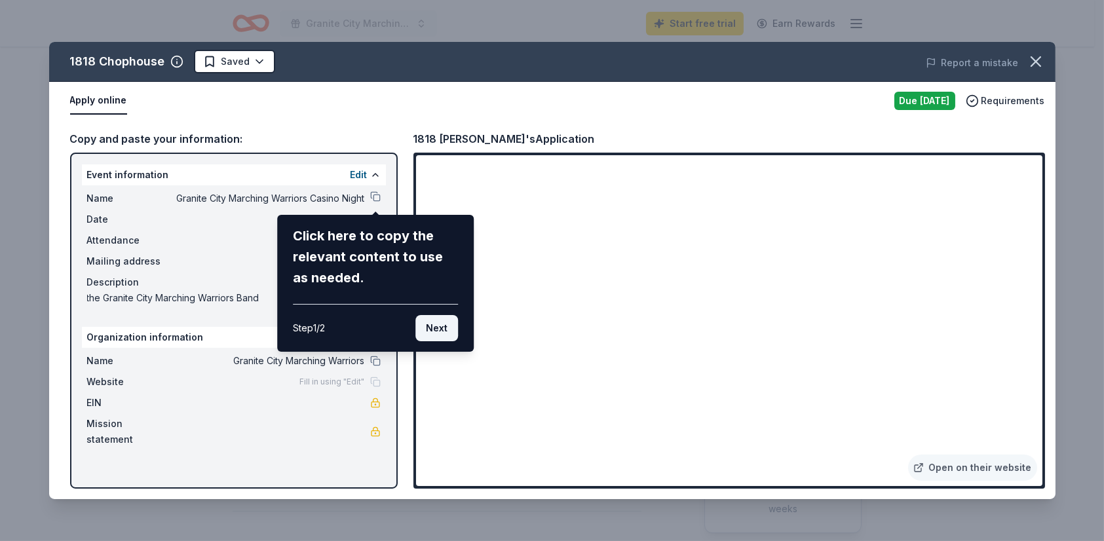
click at [444, 331] on button "Next" at bounding box center [436, 328] width 43 height 26
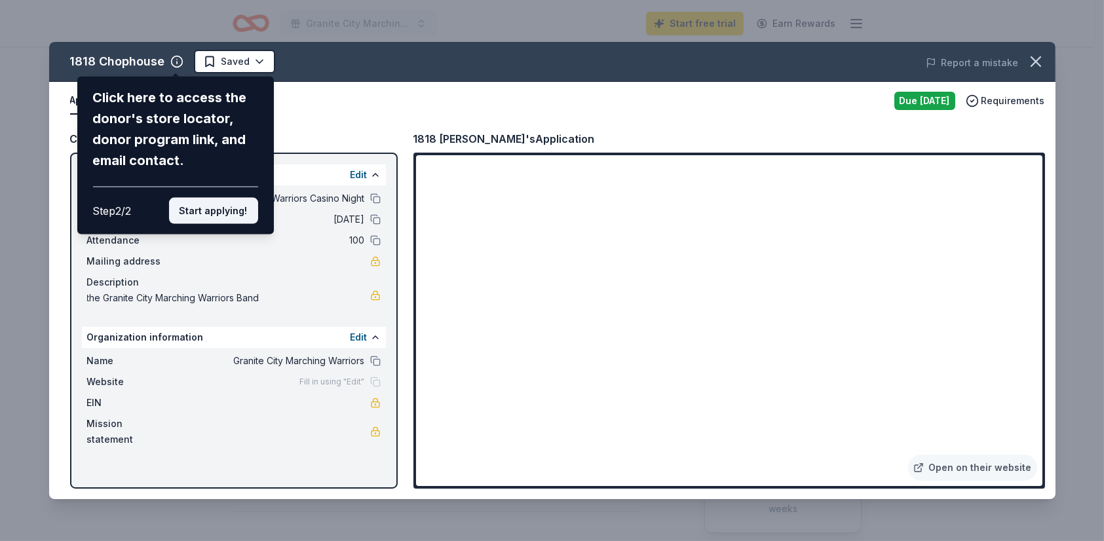
click at [223, 214] on button "Start applying!" at bounding box center [212, 211] width 89 height 26
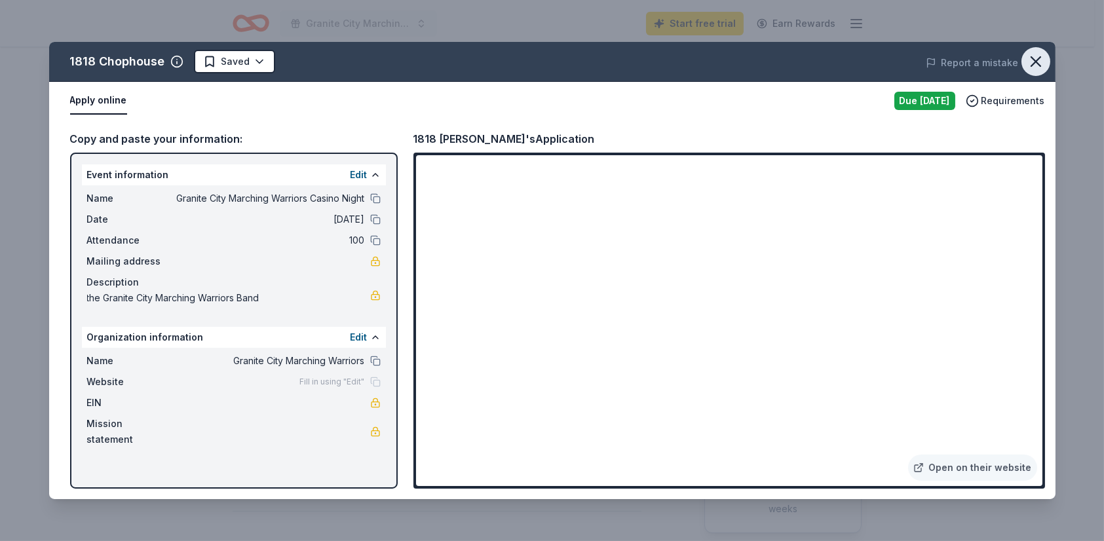
click at [1043, 60] on icon "button" at bounding box center [1035, 61] width 18 height 18
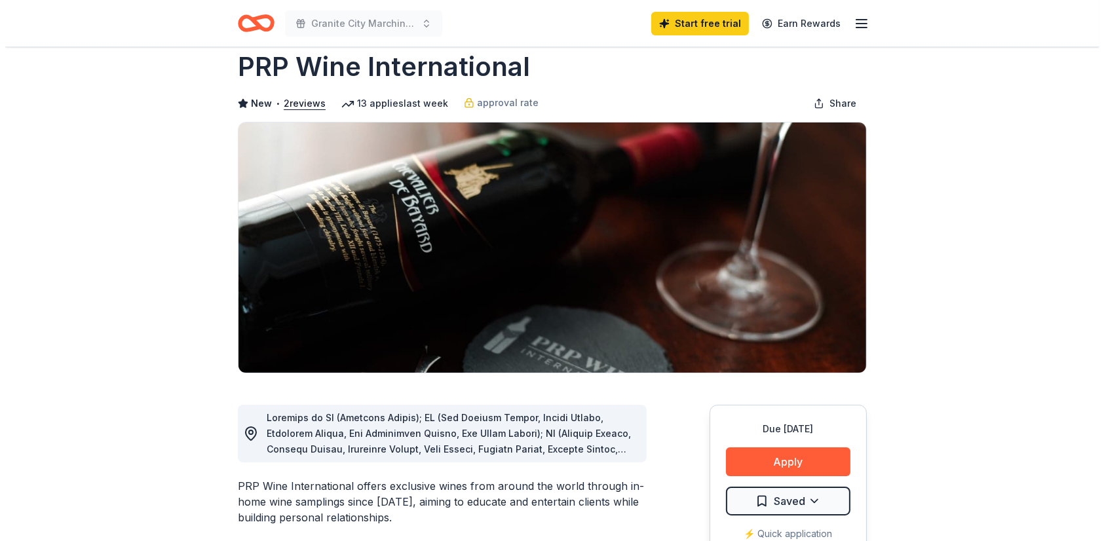
scroll to position [65, 0]
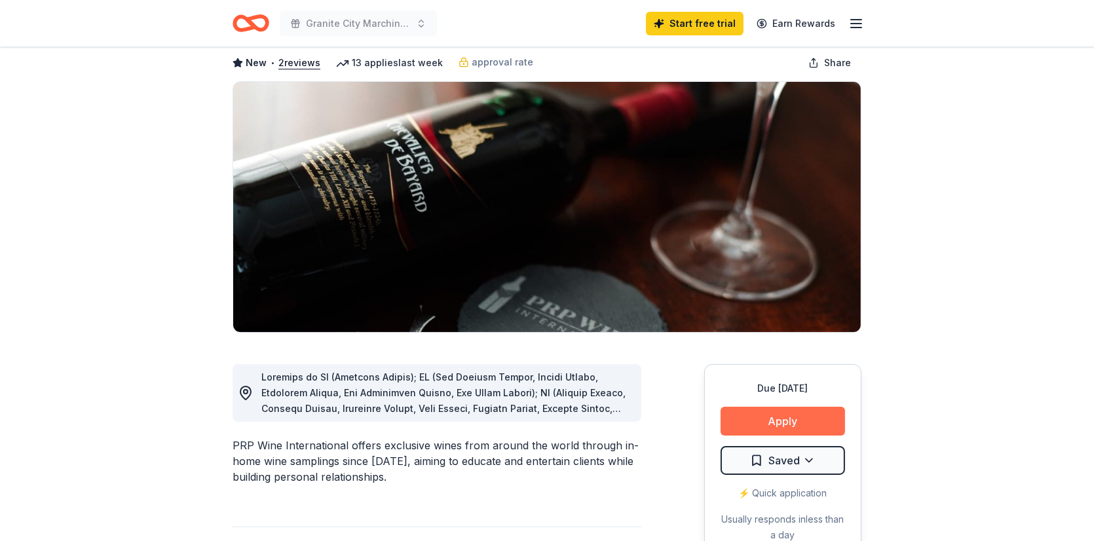
click at [766, 426] on button "Apply" at bounding box center [782, 421] width 124 height 29
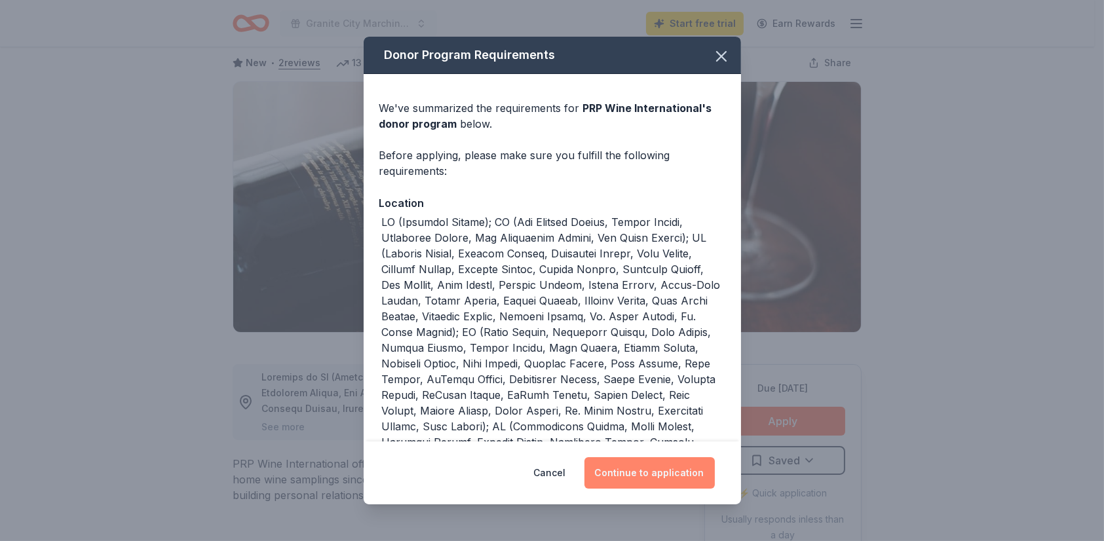
click at [665, 478] on button "Continue to application" at bounding box center [649, 472] width 130 height 31
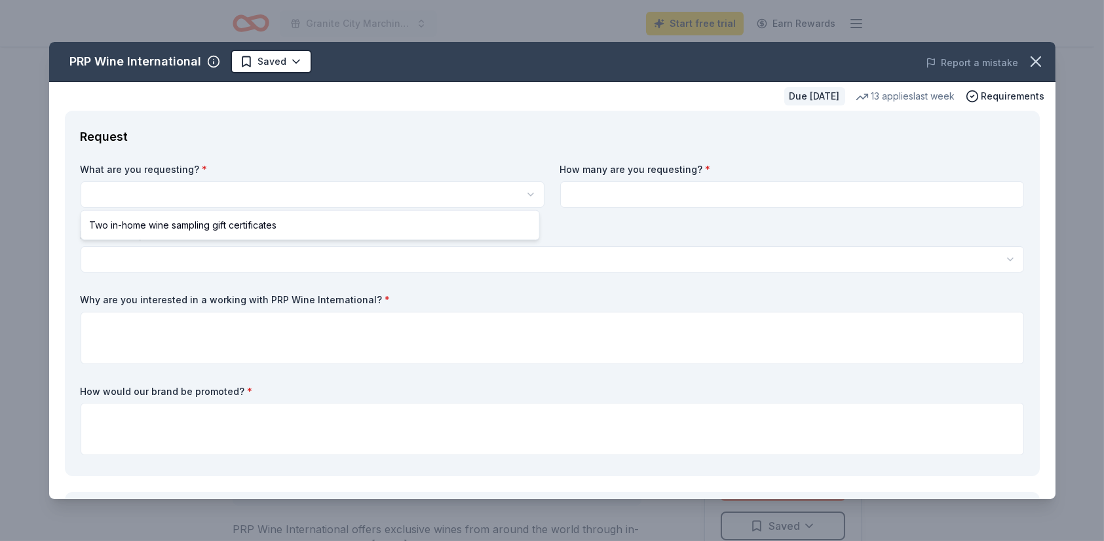
click at [186, 195] on html "Granite City Marching Warriors Casino Night Start free trial Earn Rewards Due i…" at bounding box center [552, 270] width 1104 height 541
select select "Two in-home wine sampling gift certificates"
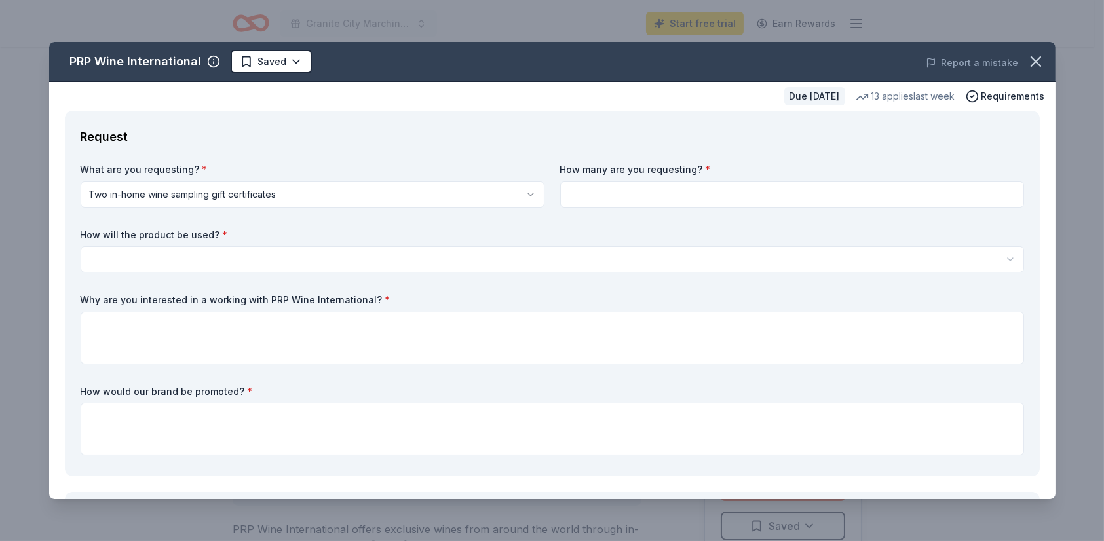
click at [525, 193] on html "Granite City Marching Warriors Casino Night Start free trial Earn Rewards Due i…" at bounding box center [552, 270] width 1104 height 541
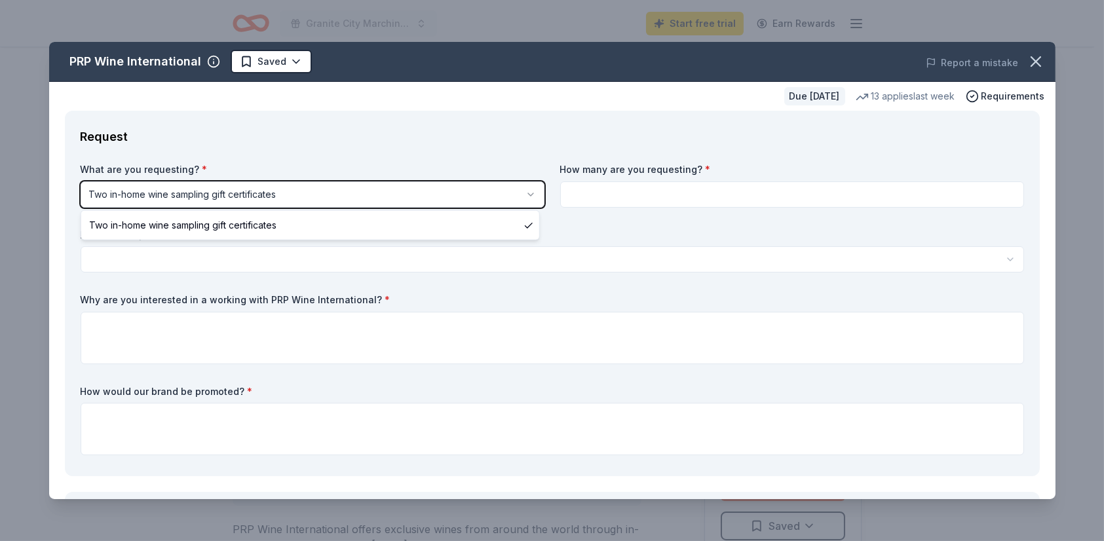
click at [608, 197] on html "Granite City Marching Warriors Casino Night Start free trial Earn Rewards Due i…" at bounding box center [552, 270] width 1104 height 541
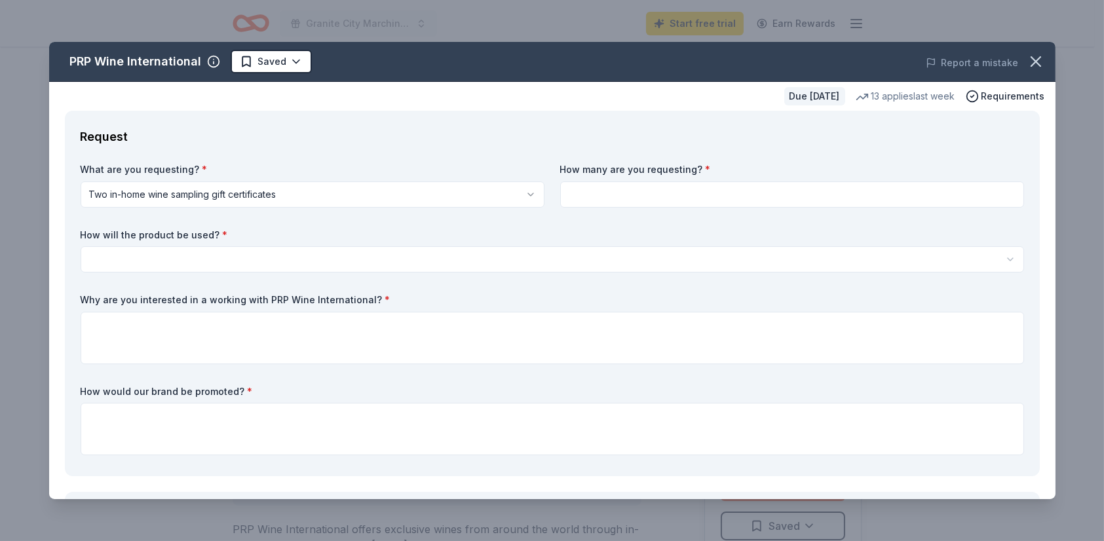
click at [703, 200] on input at bounding box center [792, 194] width 464 height 26
type input "2"
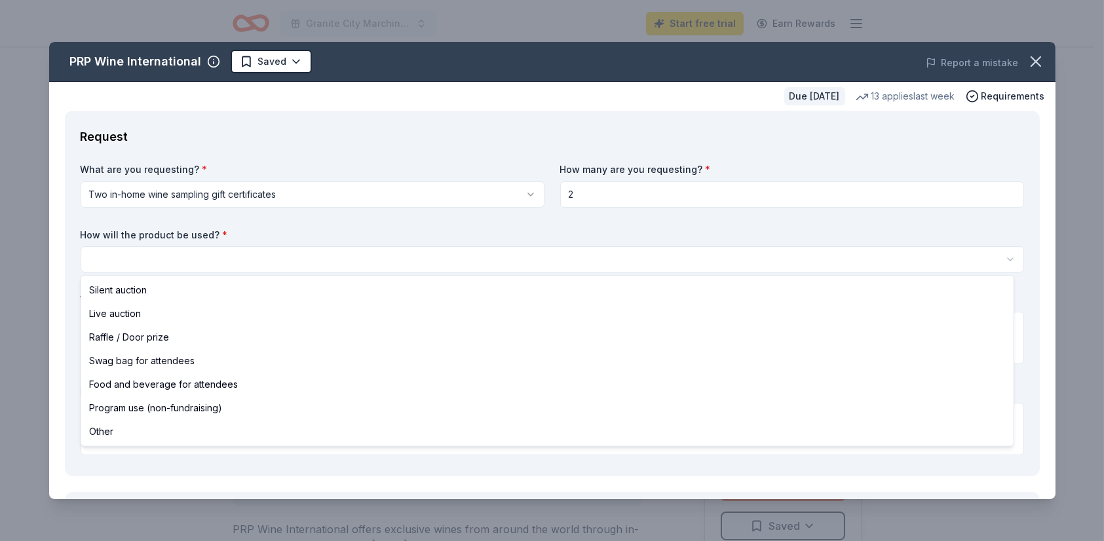
click at [147, 265] on html "Granite City Marching Warriors Casino Night Start free trial Earn Rewards Due i…" at bounding box center [552, 270] width 1104 height 541
select select "silentAuction"
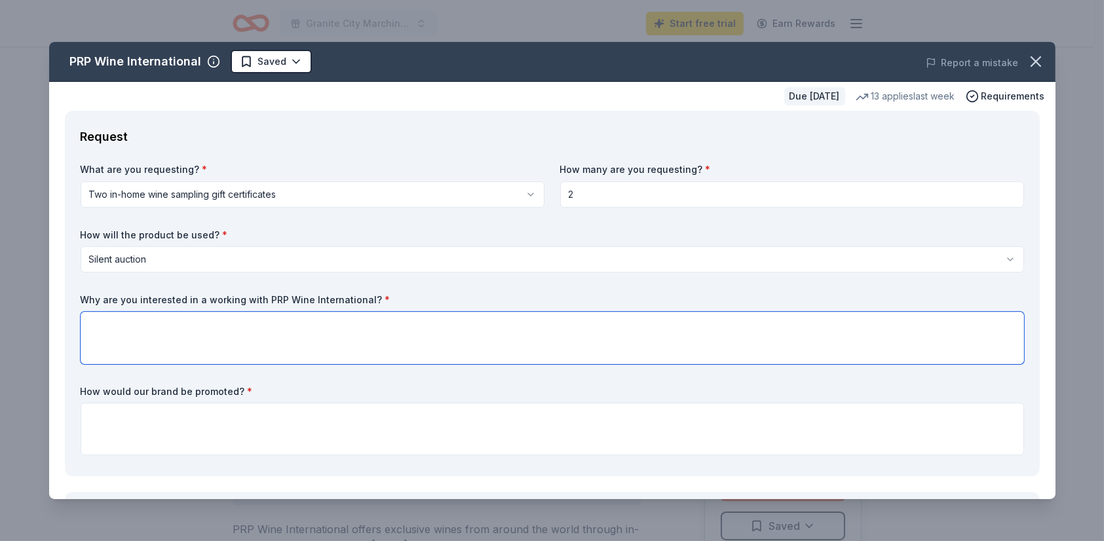
click at [138, 333] on textarea at bounding box center [552, 338] width 943 height 52
type textarea "We would like to help others out and are always interested in a good wine."
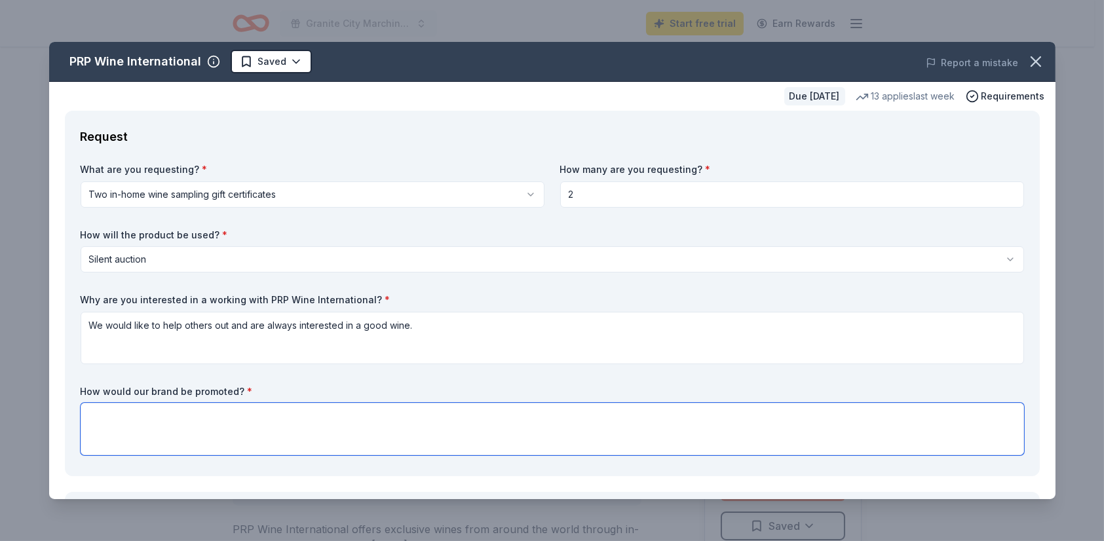
click at [263, 434] on textarea at bounding box center [552, 429] width 943 height 52
click at [282, 411] on textarea "It would be placed out with any flyers or propoganda" at bounding box center [552, 429] width 943 height 52
click at [285, 415] on textarea "It would be placed out with any flyers or propganda" at bounding box center [552, 429] width 943 height 52
click at [393, 413] on textarea "It would be placed out with any flyers or propaganda" at bounding box center [552, 429] width 943 height 52
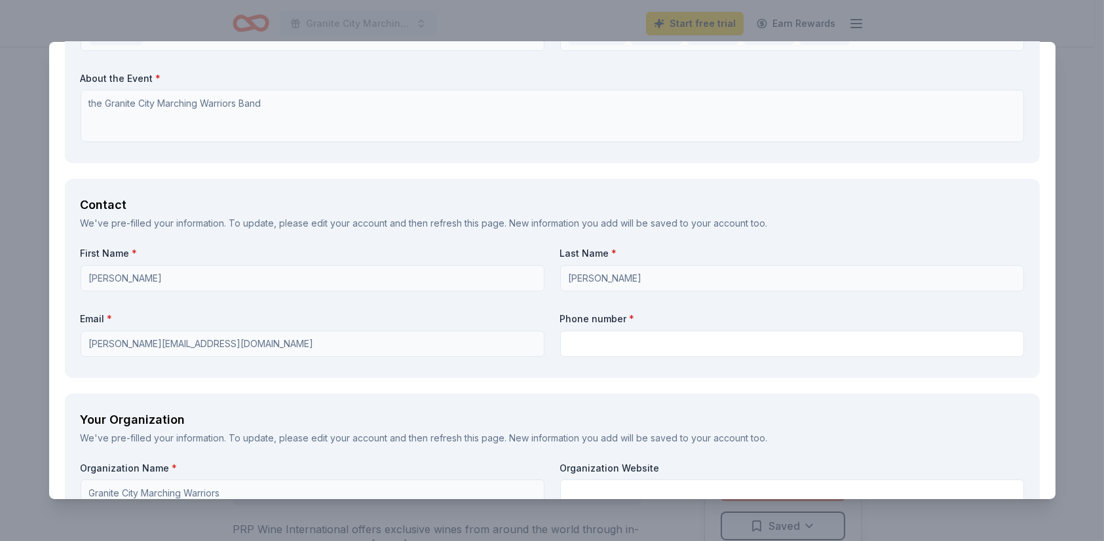
scroll to position [786, 0]
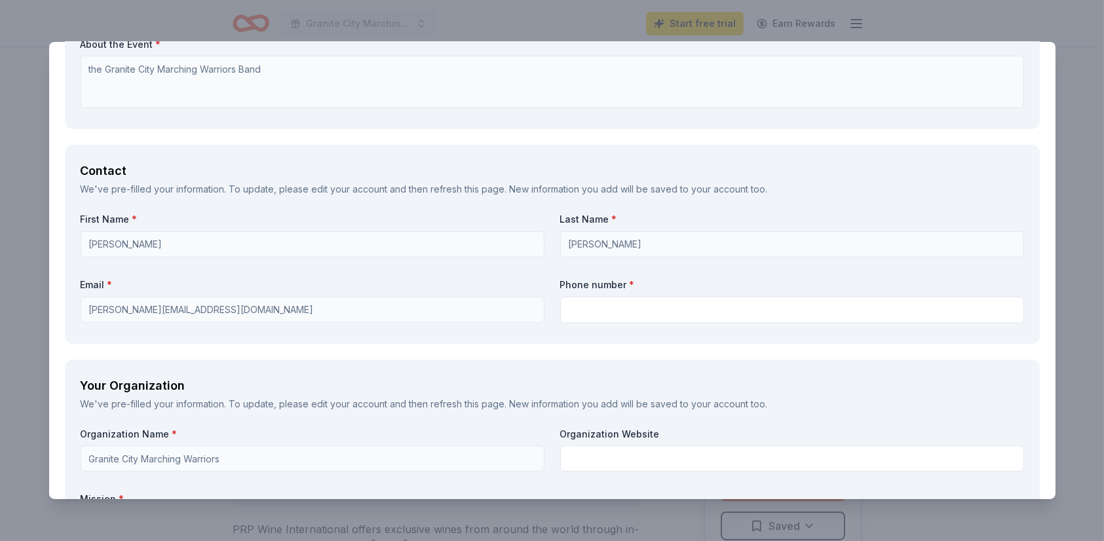
type textarea "It would be placed out with any flyers or propaganda at the auction while they …"
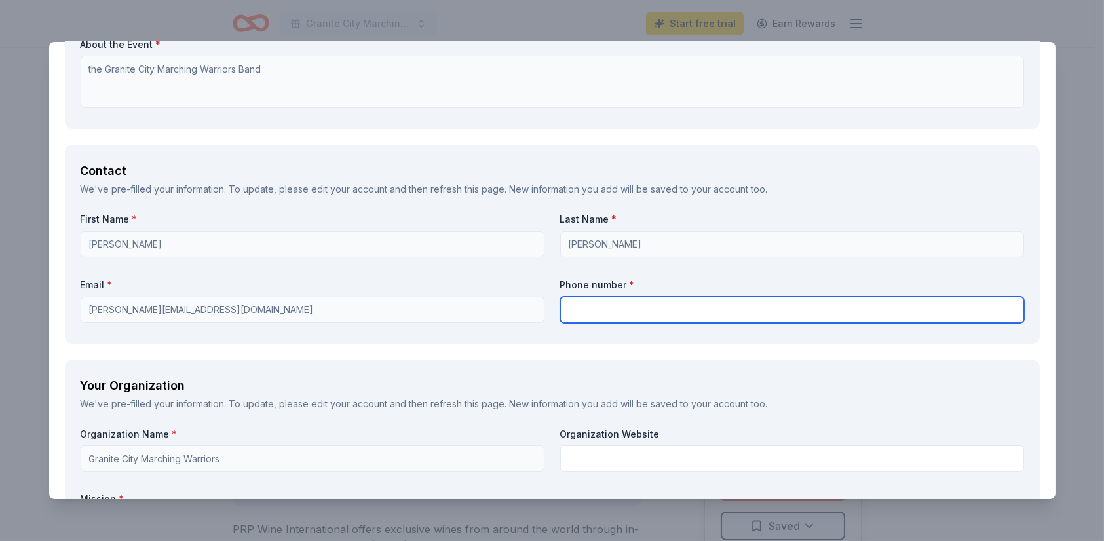
click at [576, 312] on input "text" at bounding box center [792, 310] width 464 height 26
type input "6187417256"
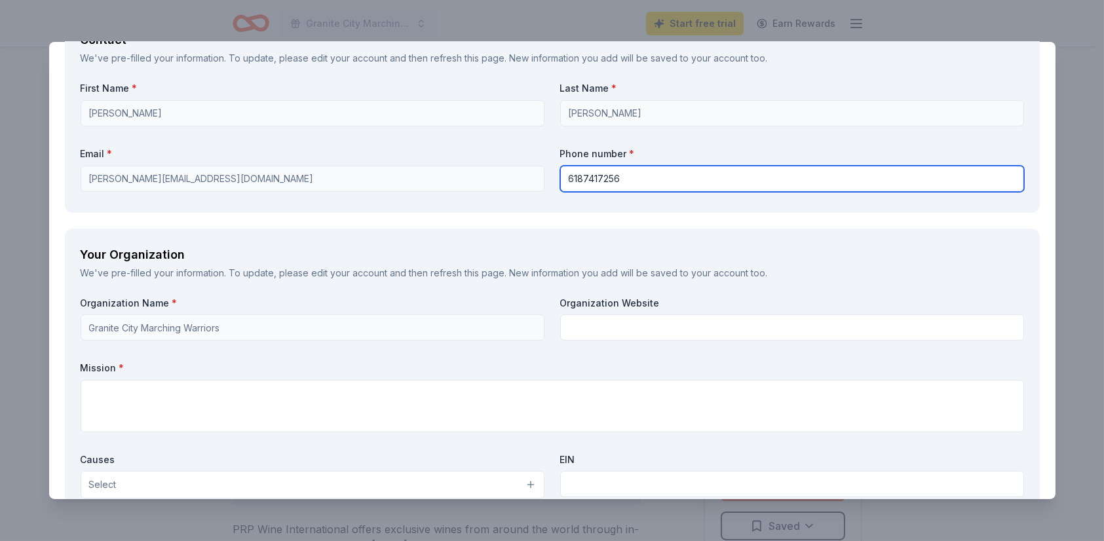
scroll to position [982, 0]
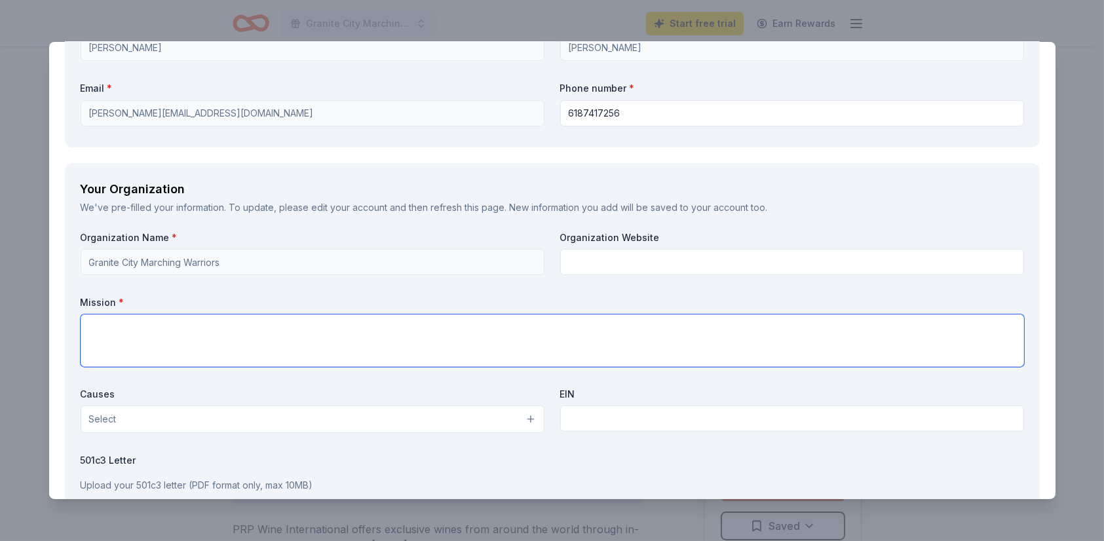
click at [655, 329] on textarea at bounding box center [552, 340] width 943 height 52
click at [310, 327] on textarea "To help our fund our band while they continue to stive for excellence." at bounding box center [552, 340] width 943 height 52
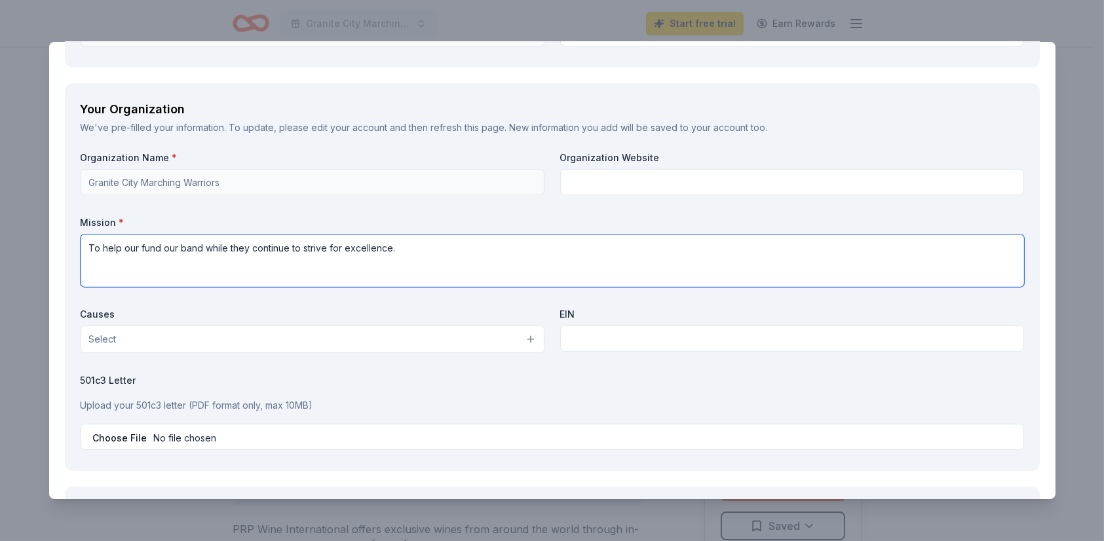
scroll to position [1113, 0]
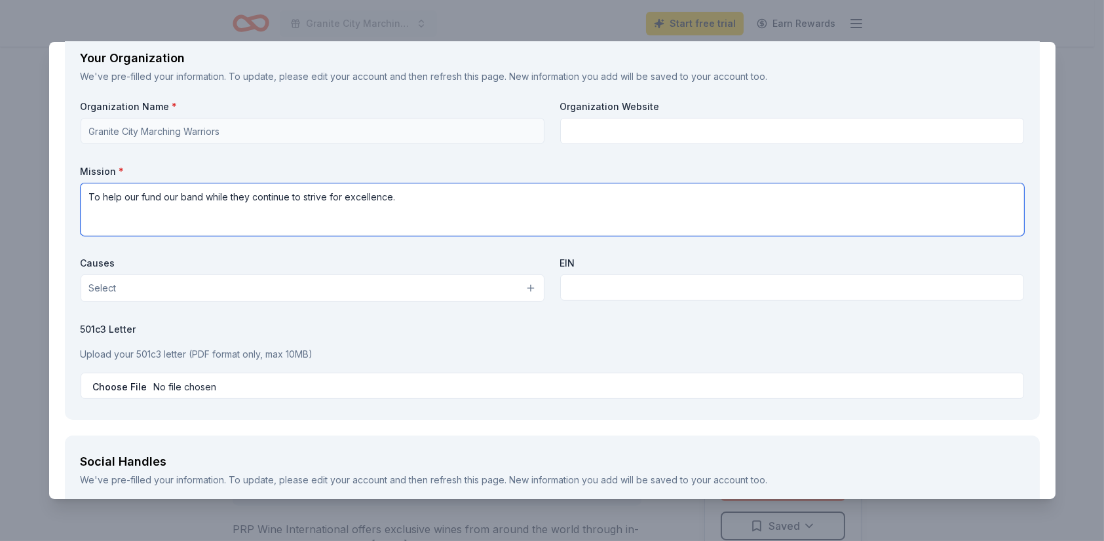
type textarea "To help our fund our band while they continue to strive for excellence."
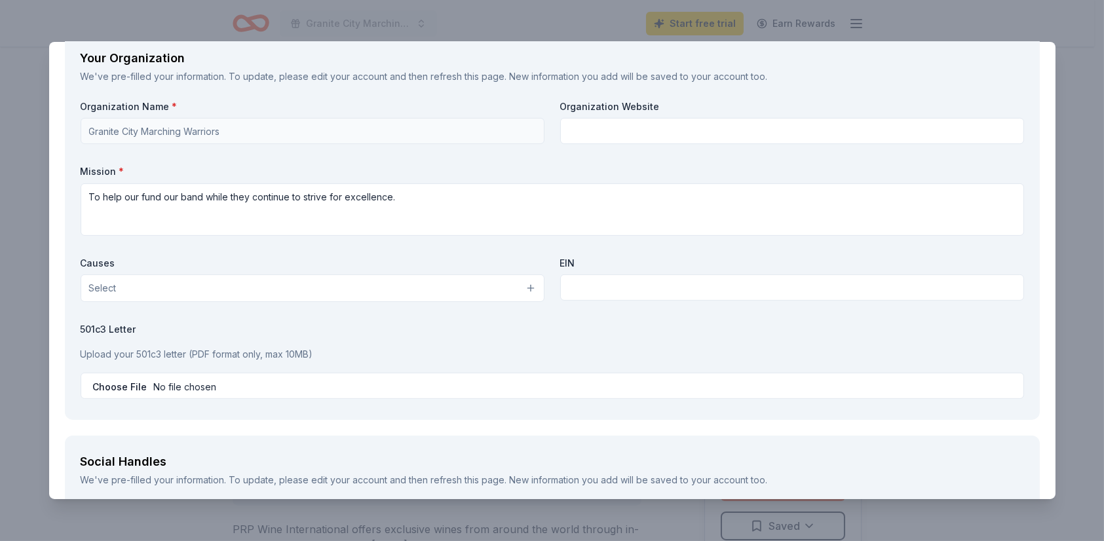
click at [487, 284] on button "Select" at bounding box center [313, 288] width 464 height 28
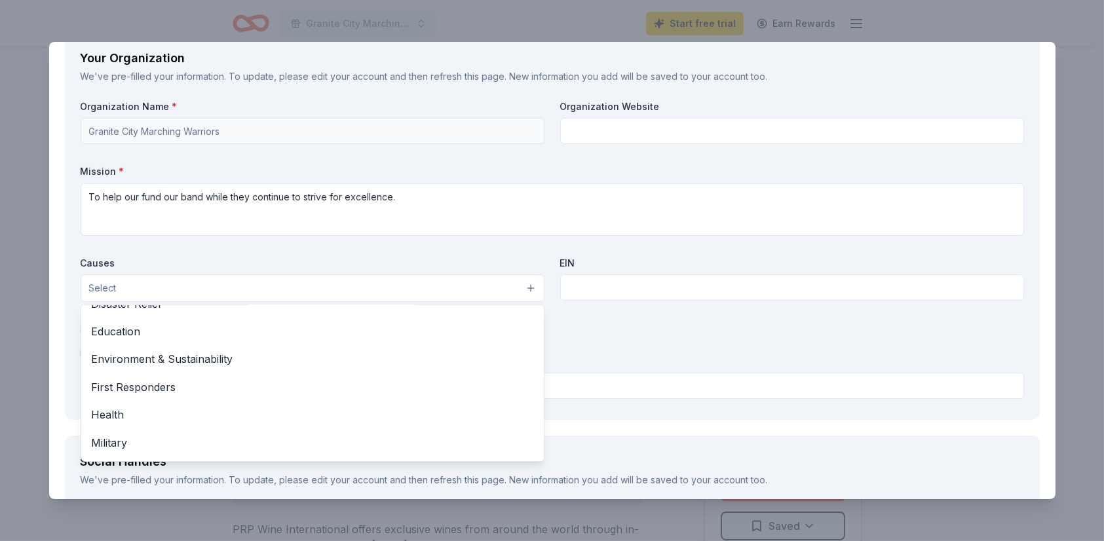
scroll to position [51, 0]
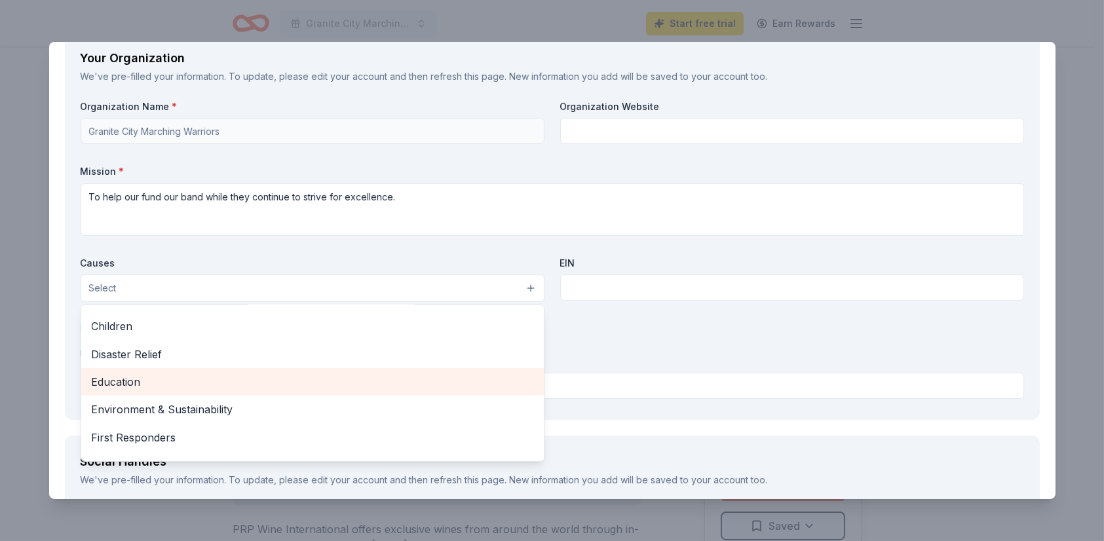
click at [348, 386] on span "Education" at bounding box center [312, 381] width 441 height 17
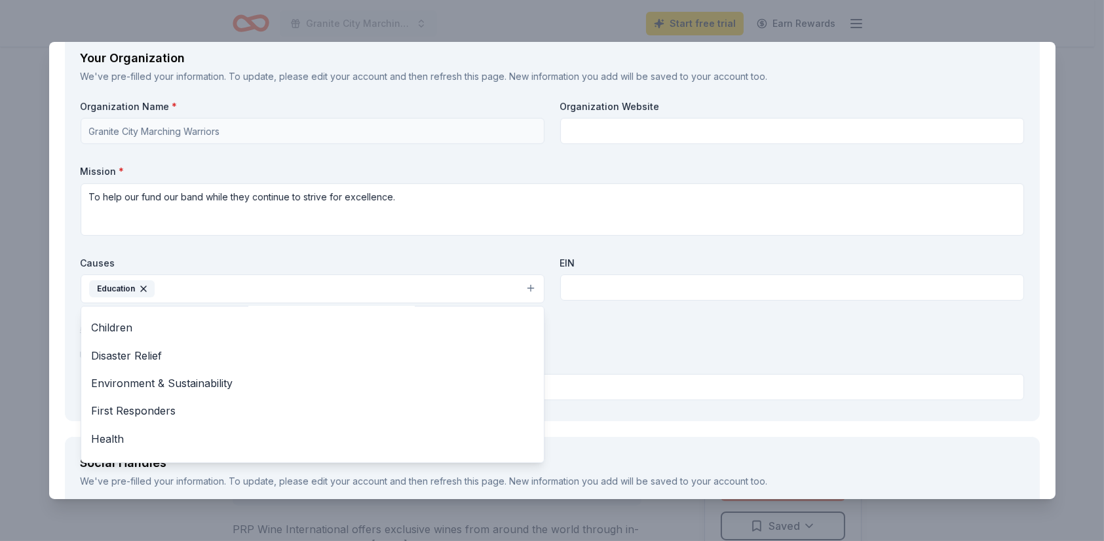
click at [596, 289] on div "Organization Name * Granite City Marching Warriors Organization Website Mission…" at bounding box center [552, 252] width 943 height 305
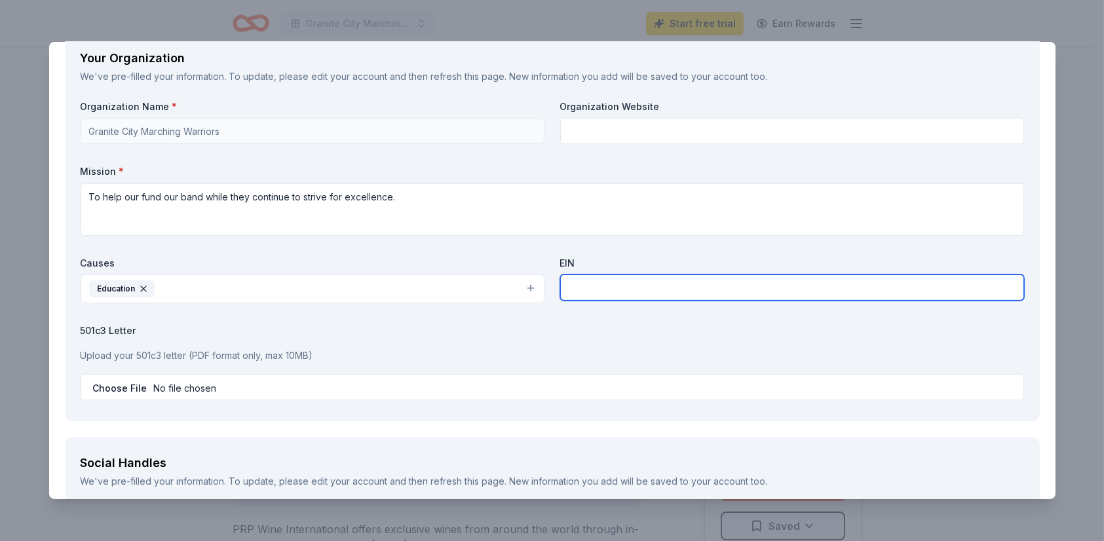
click at [568, 286] on input "text" at bounding box center [792, 287] width 464 height 26
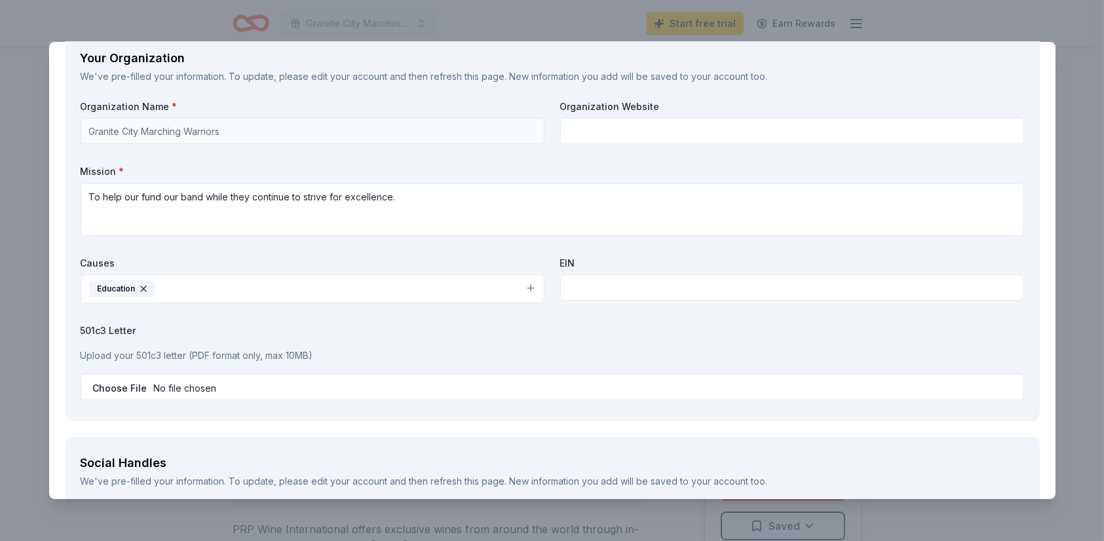
click at [463, 327] on label "501c3 Letter" at bounding box center [552, 330] width 943 height 13
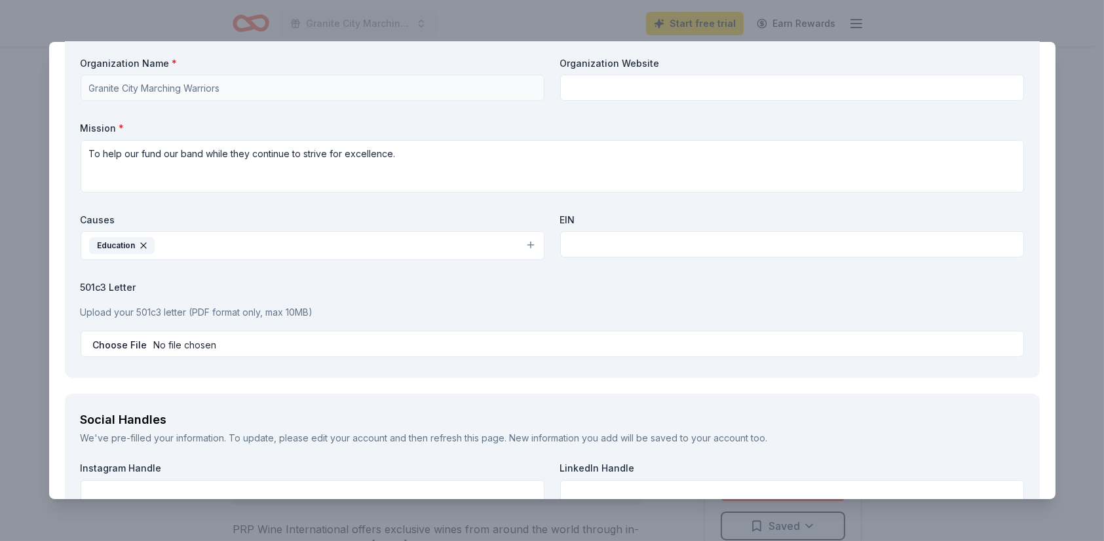
scroll to position [1179, 0]
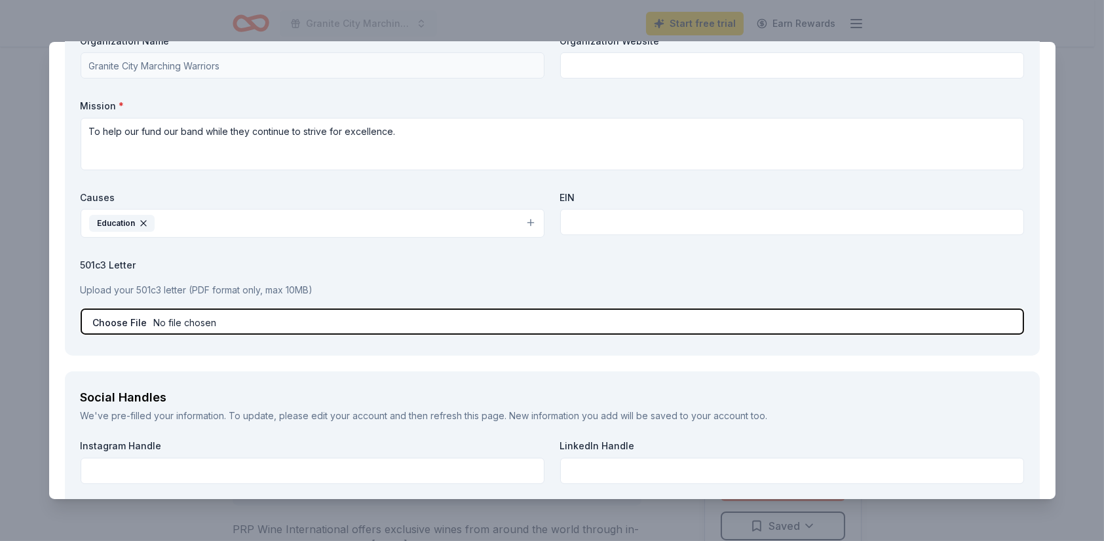
click at [158, 324] on input "file" at bounding box center [552, 321] width 943 height 26
type input "C:\fakepath\Casino night Donation request (1).pdf"
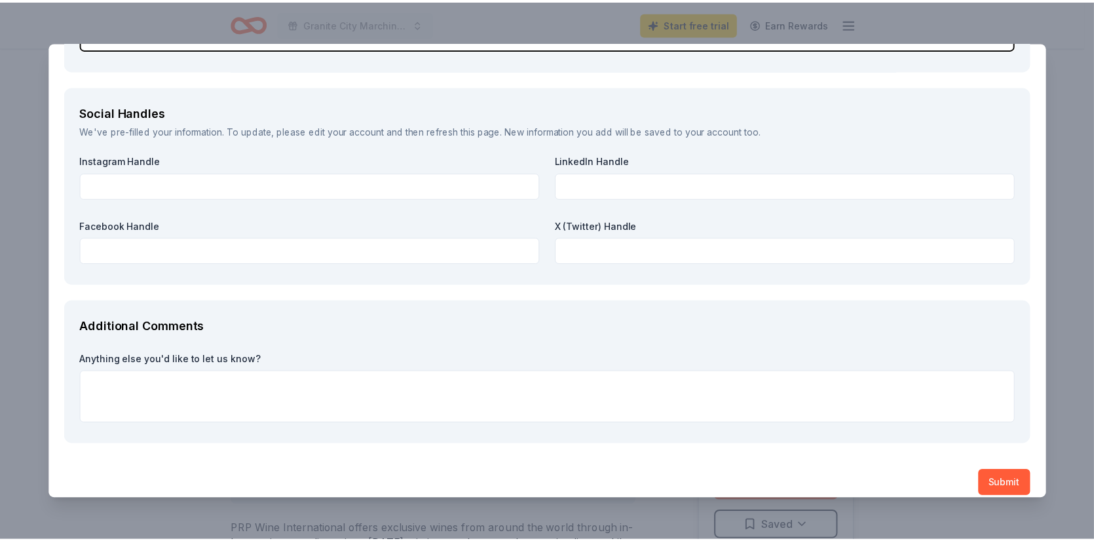
scroll to position [1476, 0]
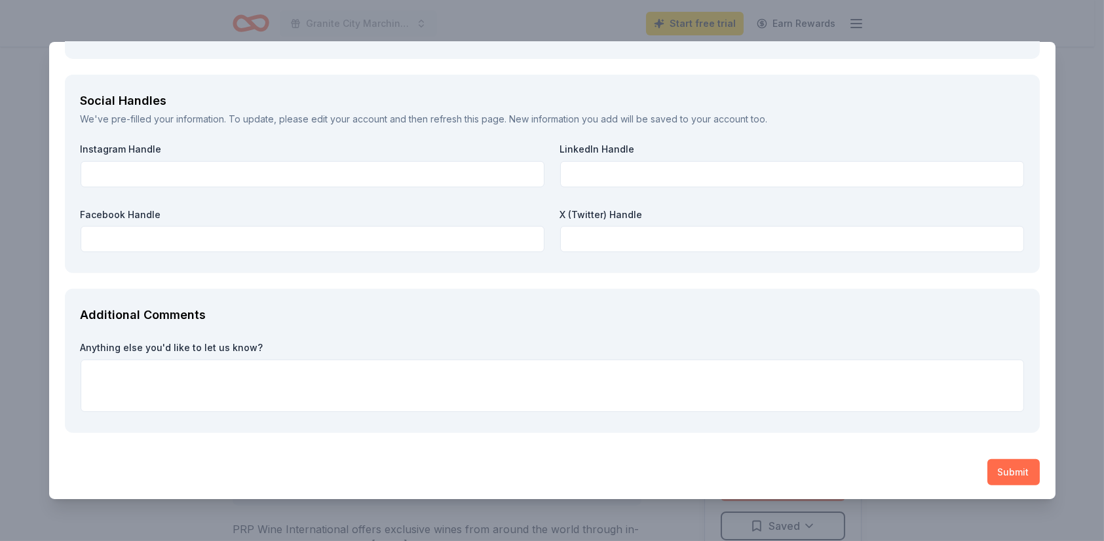
click at [998, 471] on button "Submit" at bounding box center [1013, 472] width 52 height 26
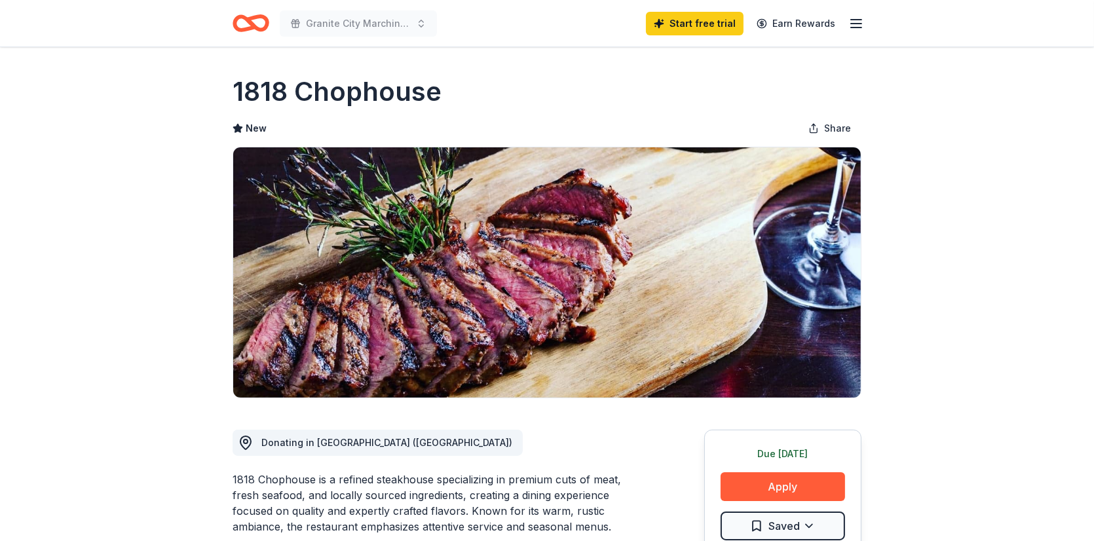
scroll to position [131, 0]
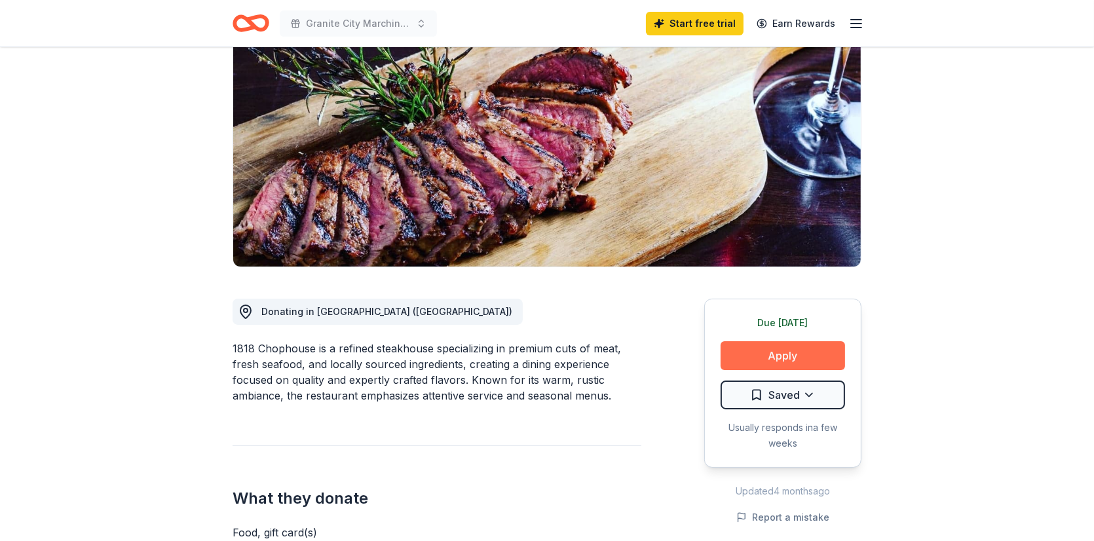
click at [753, 344] on button "Apply" at bounding box center [782, 355] width 124 height 29
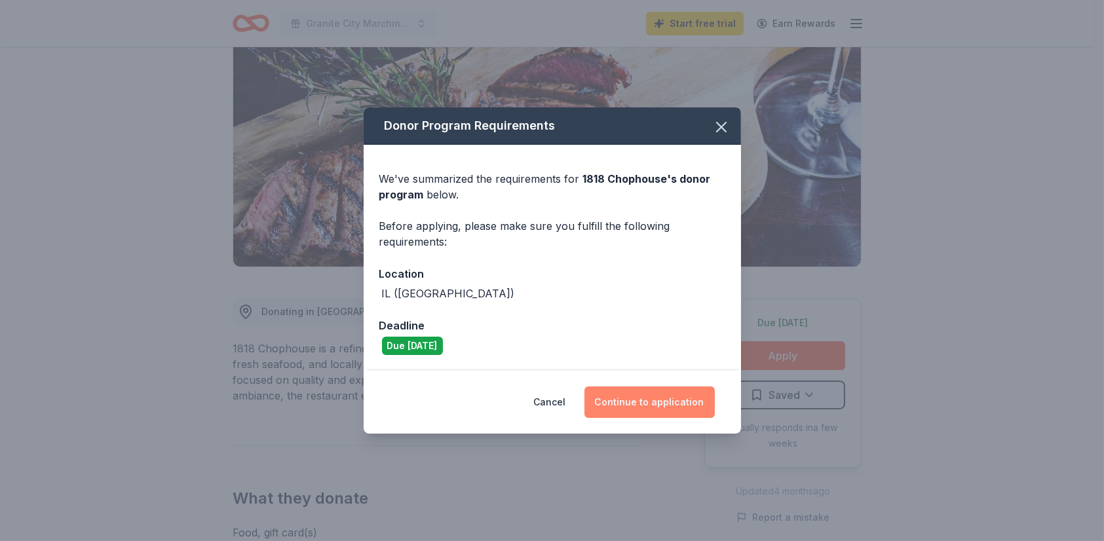
click at [656, 401] on button "Continue to application" at bounding box center [649, 401] width 130 height 31
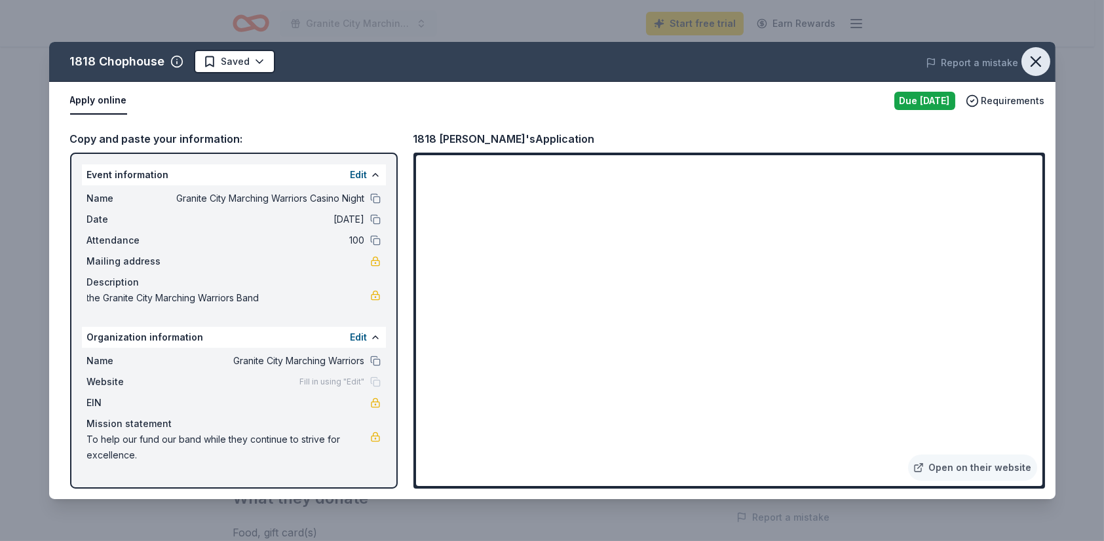
click at [1038, 60] on icon "button" at bounding box center [1035, 61] width 18 height 18
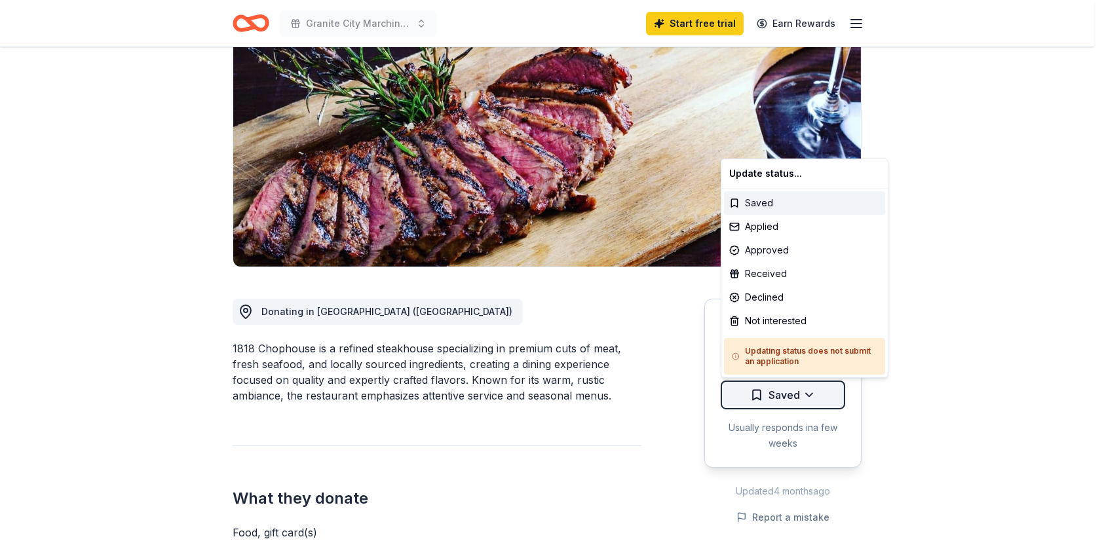
click at [807, 398] on html "Granite City Marching Warriors Casino Night Start free trial Earn Rewards Due t…" at bounding box center [552, 139] width 1104 height 541
click at [861, 410] on html "Granite City Marching Warriors Casino Night Start free trial Earn Rewards Due t…" at bounding box center [552, 139] width 1104 height 541
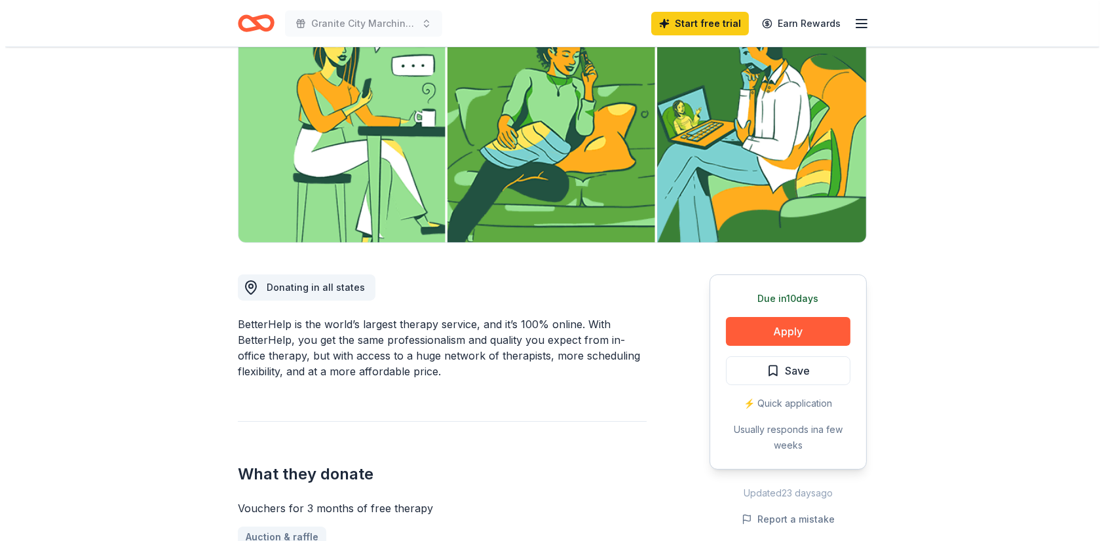
scroll to position [196, 0]
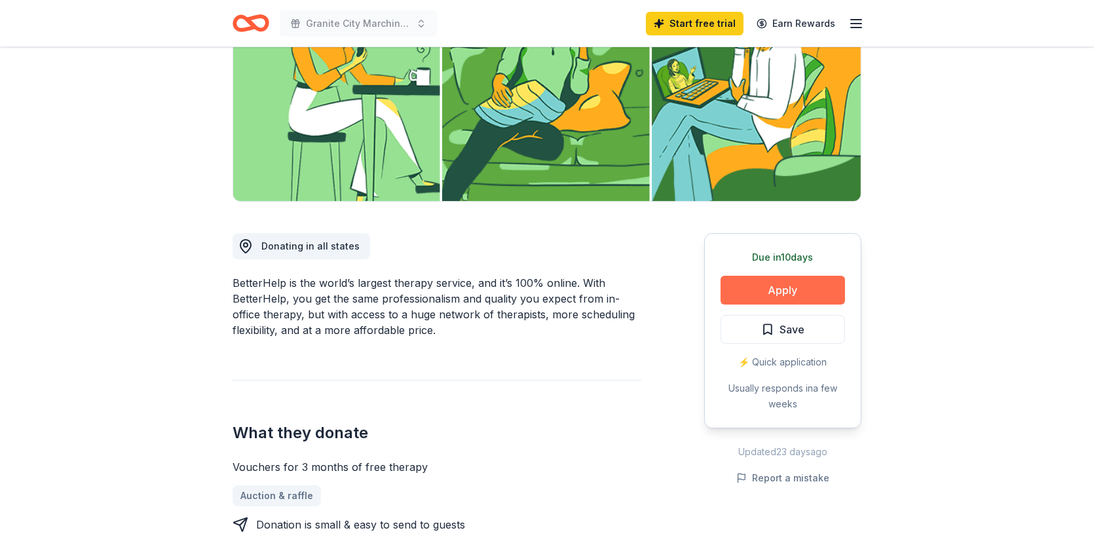
click at [781, 291] on button "Apply" at bounding box center [782, 290] width 124 height 29
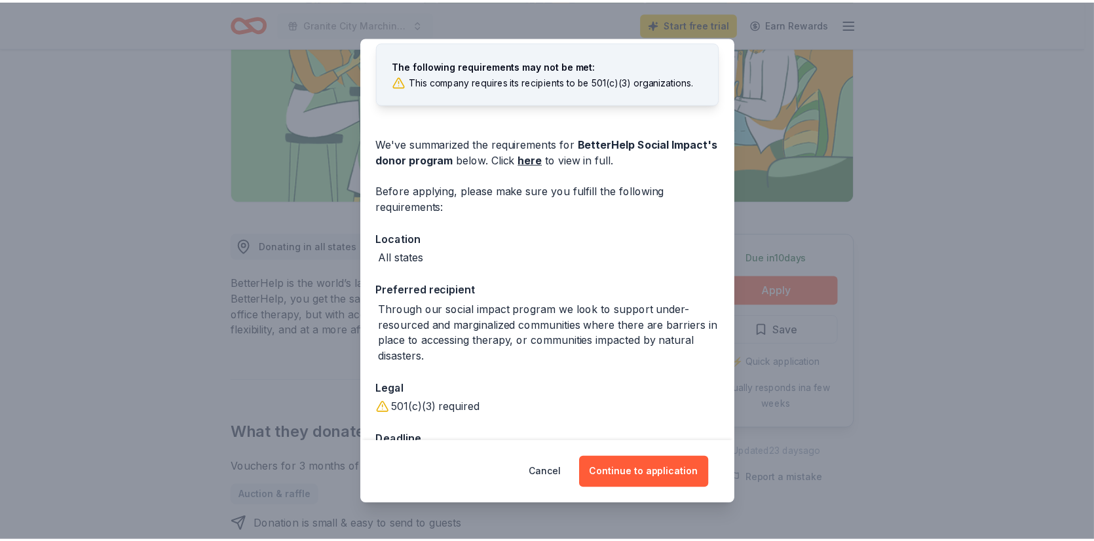
scroll to position [36, 0]
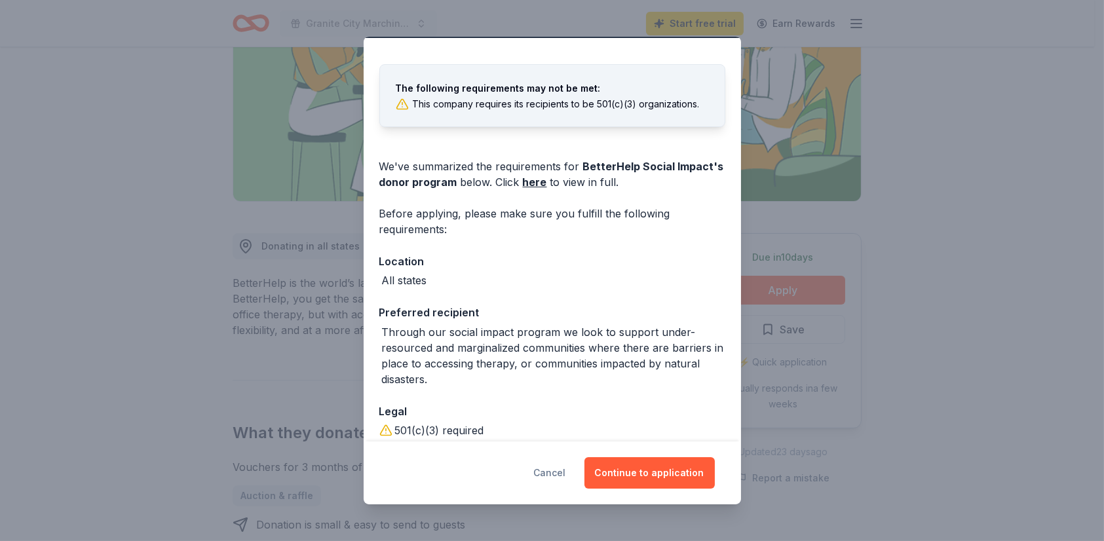
click at [561, 473] on button "Cancel" at bounding box center [550, 472] width 32 height 31
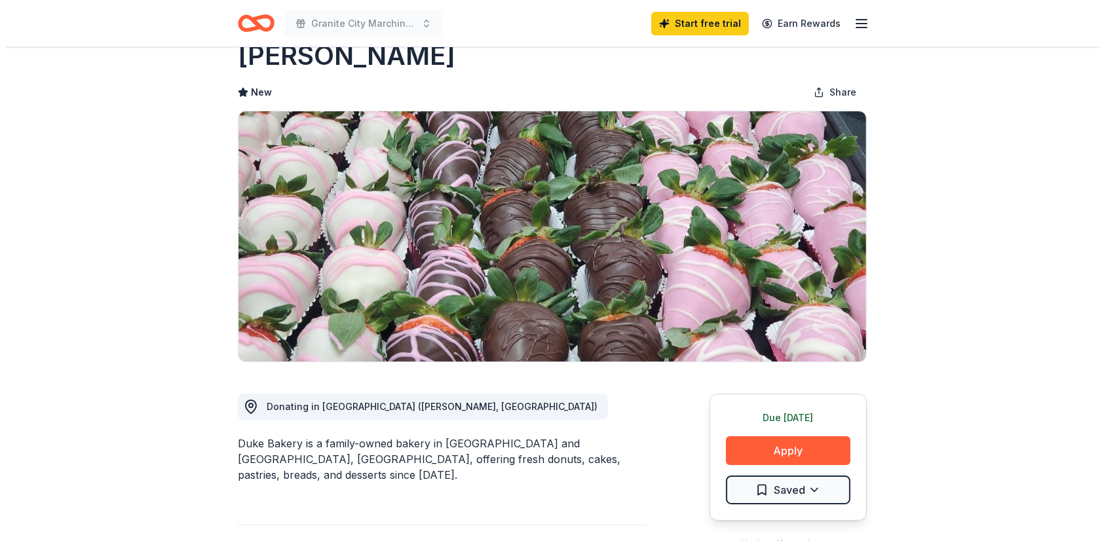
scroll to position [65, 0]
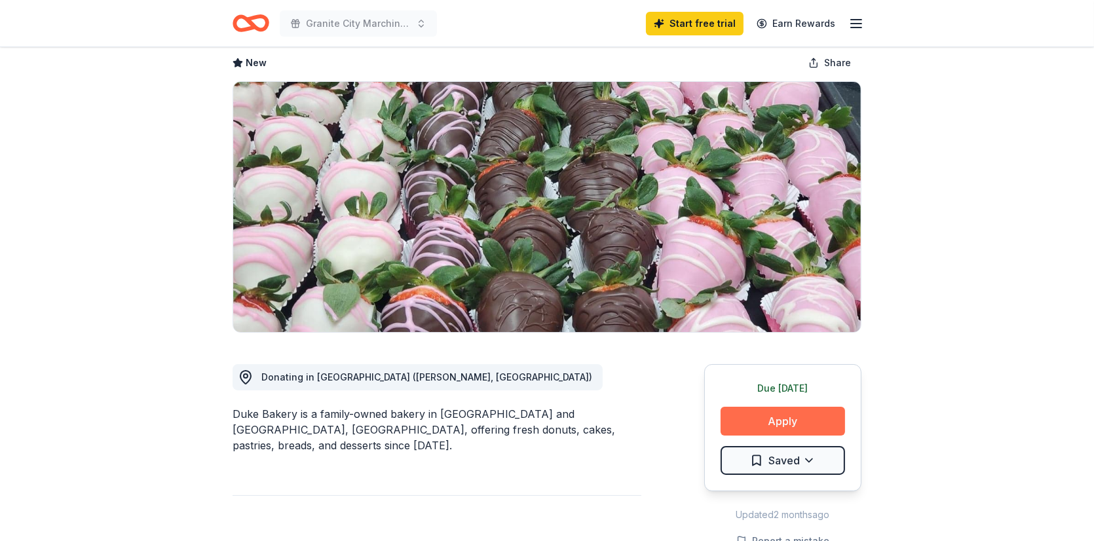
click at [817, 428] on button "Apply" at bounding box center [782, 421] width 124 height 29
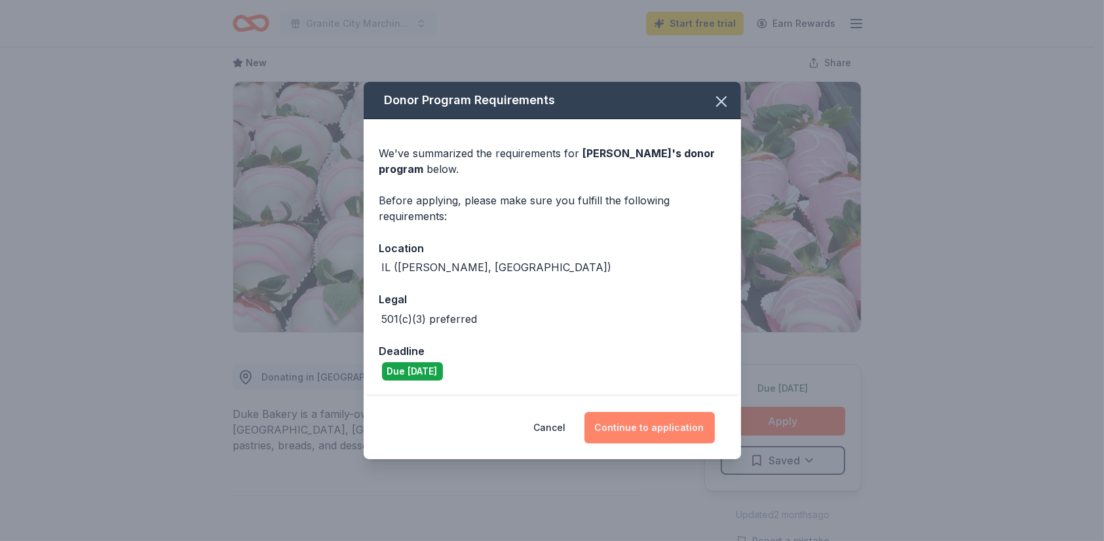
click at [640, 433] on button "Continue to application" at bounding box center [649, 427] width 130 height 31
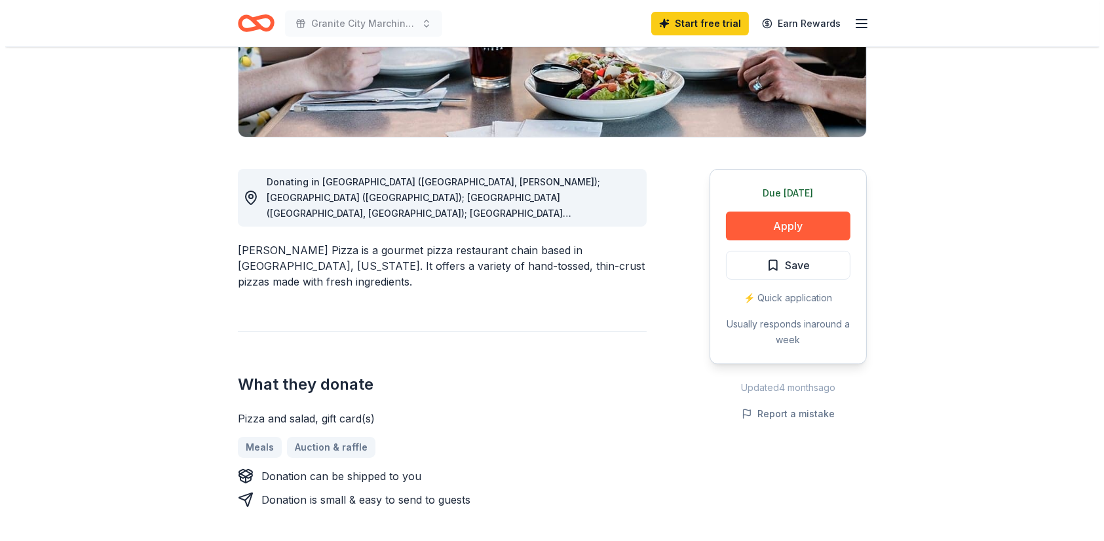
scroll to position [262, 0]
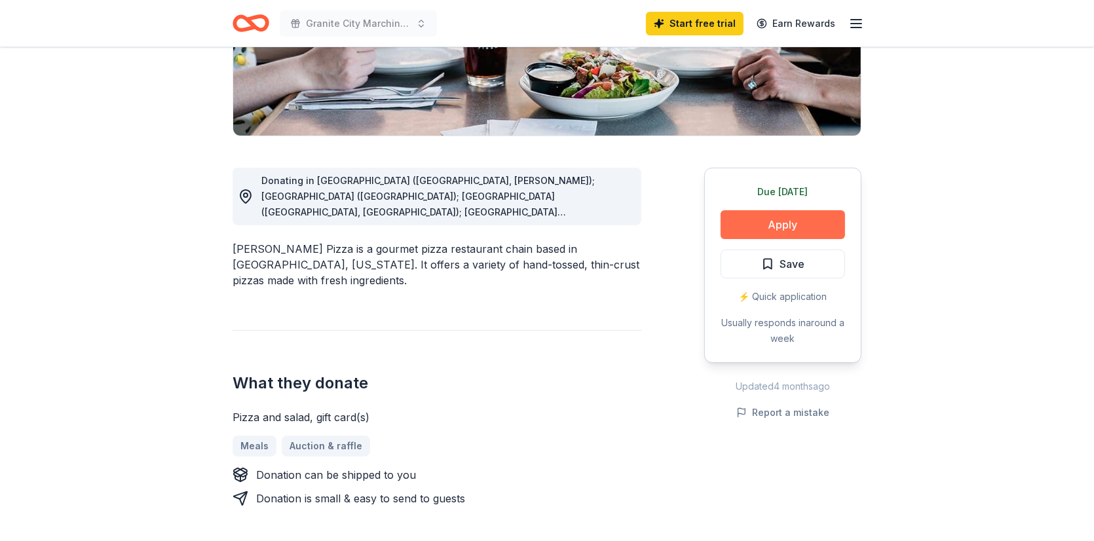
click at [793, 225] on button "Apply" at bounding box center [782, 224] width 124 height 29
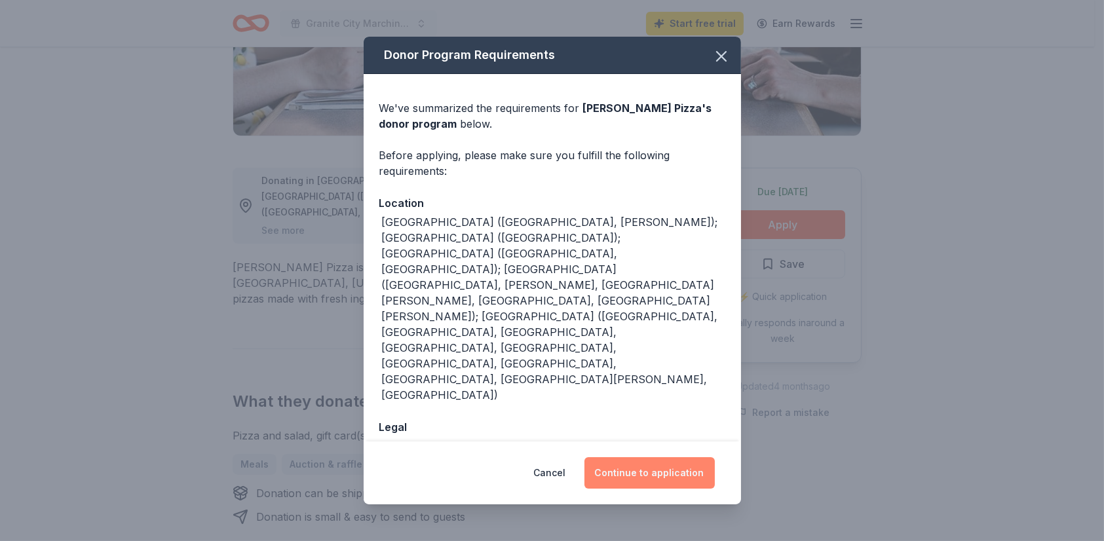
click at [669, 467] on button "Continue to application" at bounding box center [649, 472] width 130 height 31
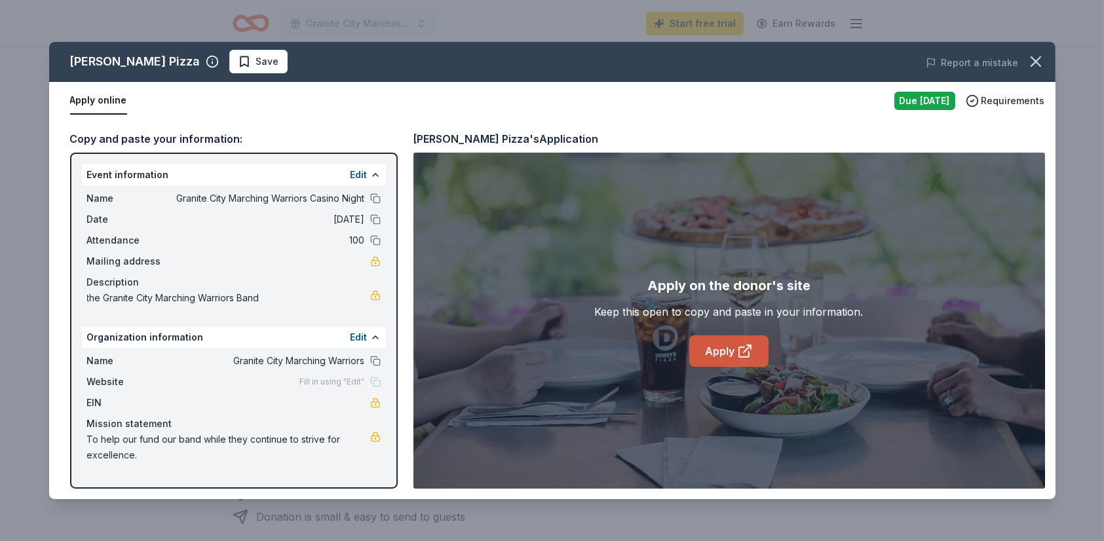
click at [729, 352] on link "Apply" at bounding box center [728, 350] width 79 height 31
